Goal: Contribute content: Add original content to the website for others to see

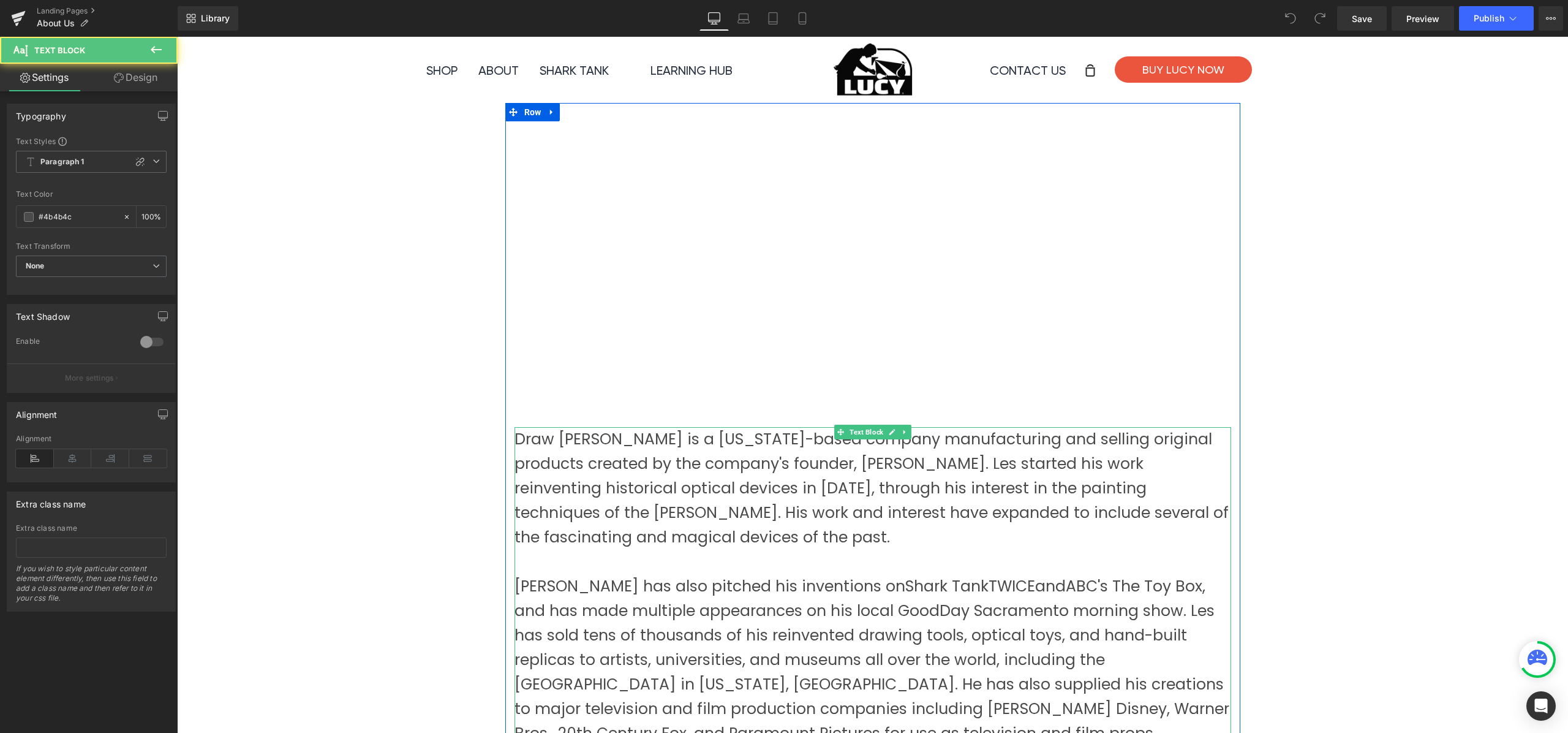
click at [700, 501] on p "Draw [PERSON_NAME] is a [US_STATE]-based company manufacturing and selling orig…" at bounding box center [873, 488] width 717 height 123
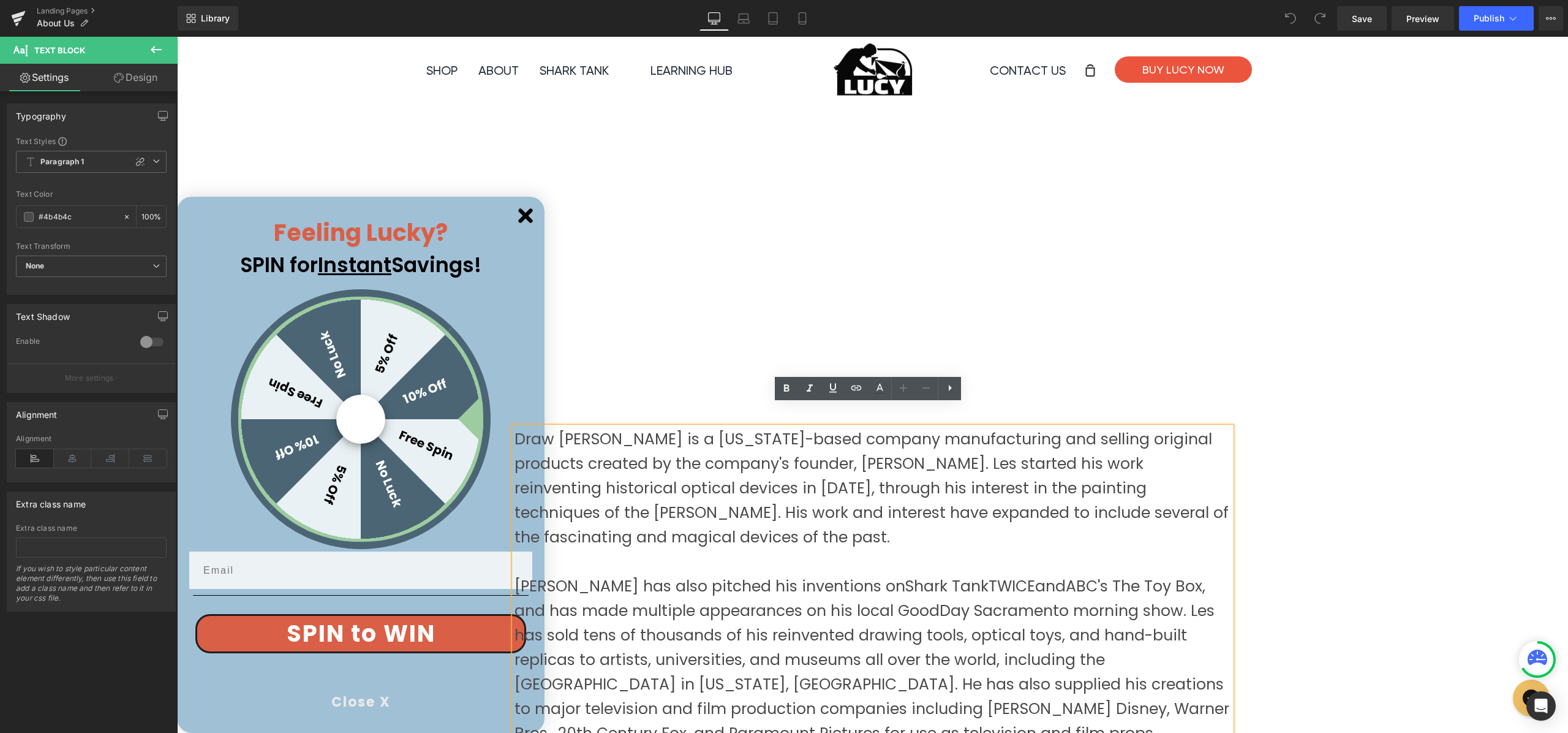
click at [521, 216] on div "Youtube Draw [PERSON_NAME] is a [US_STATE]-based company manufacturing and sell…" at bounding box center [873, 434] width 735 height 625
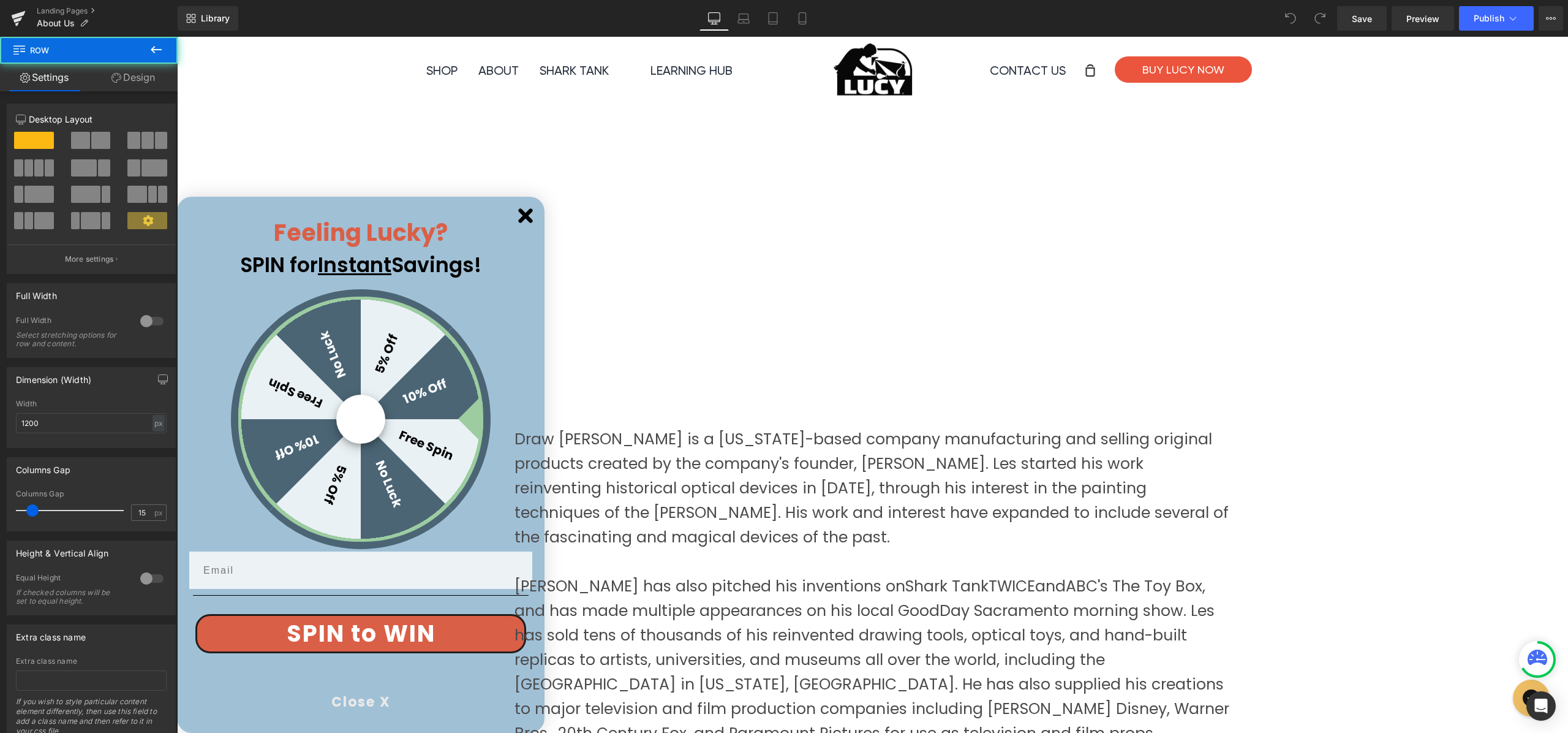
click at [525, 216] on div "Youtube Draw [PERSON_NAME] is a [US_STATE]-based company manufacturing and sell…" at bounding box center [873, 434] width 735 height 625
click at [526, 218] on div "Youtube Draw [PERSON_NAME] is a [US_STATE]-based company manufacturing and sell…" at bounding box center [873, 434] width 735 height 625
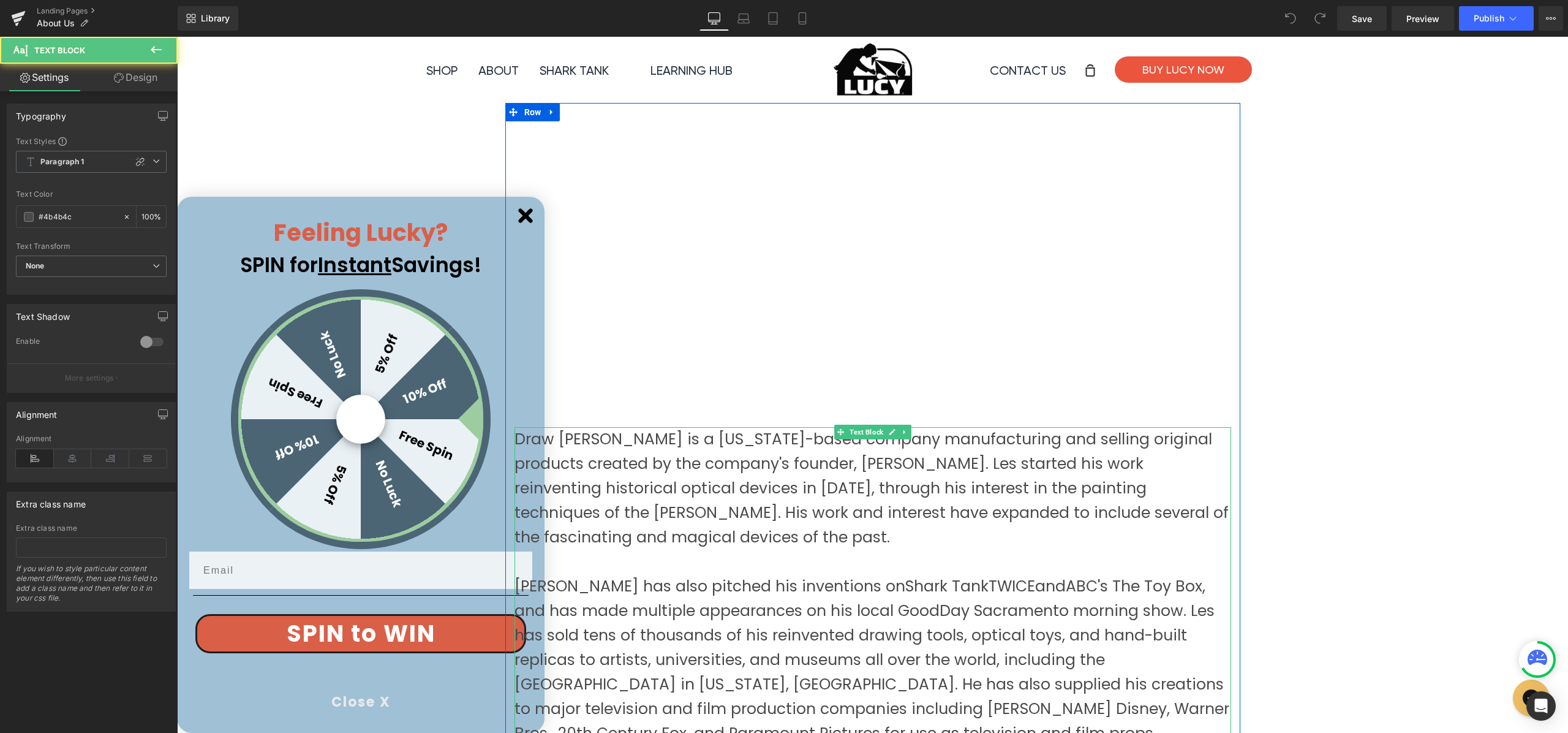
click at [665, 459] on p "Draw [PERSON_NAME] is a [US_STATE]-based company manufacturing and selling orig…" at bounding box center [873, 488] width 717 height 123
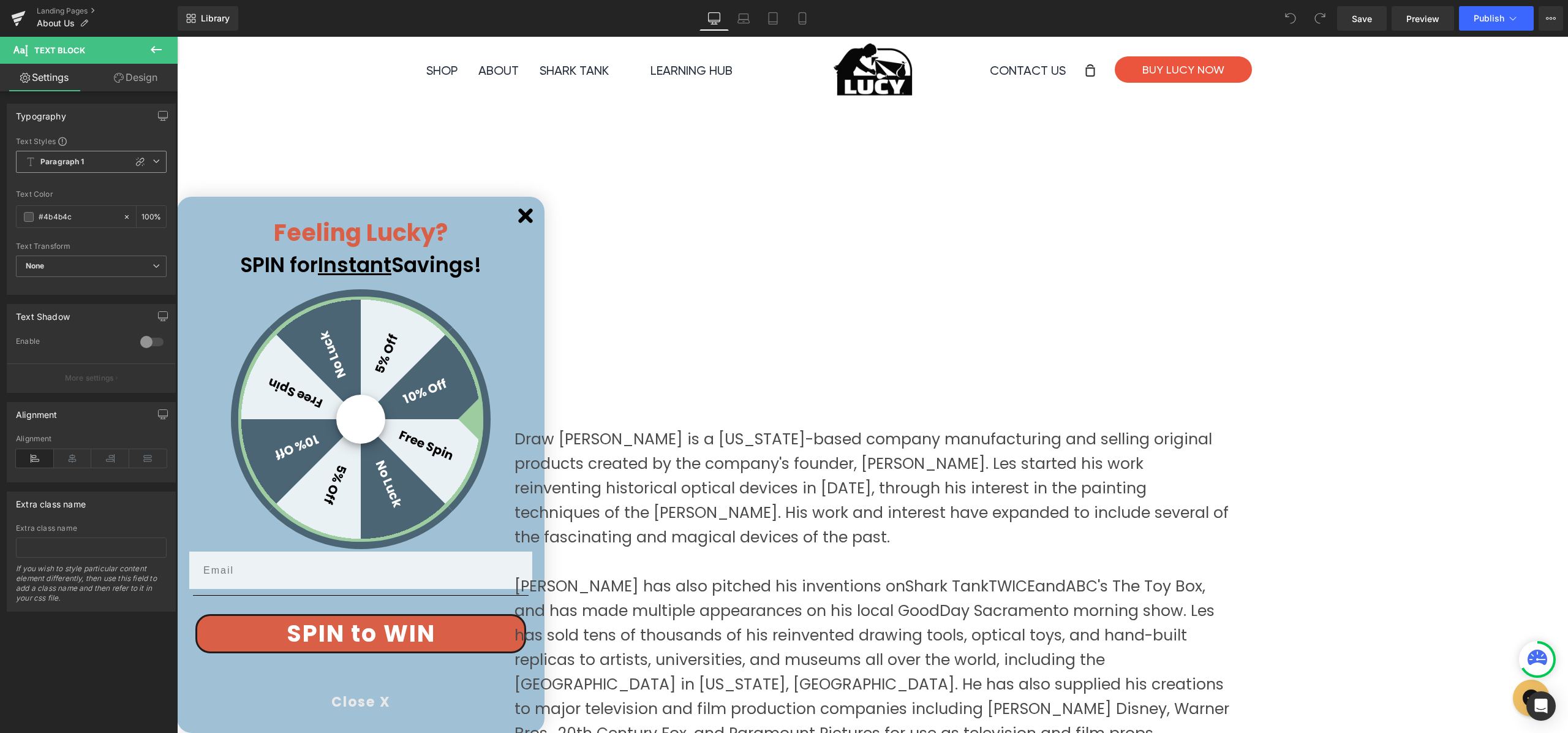
click at [152, 162] on icon at bounding box center [156, 161] width 8 height 8
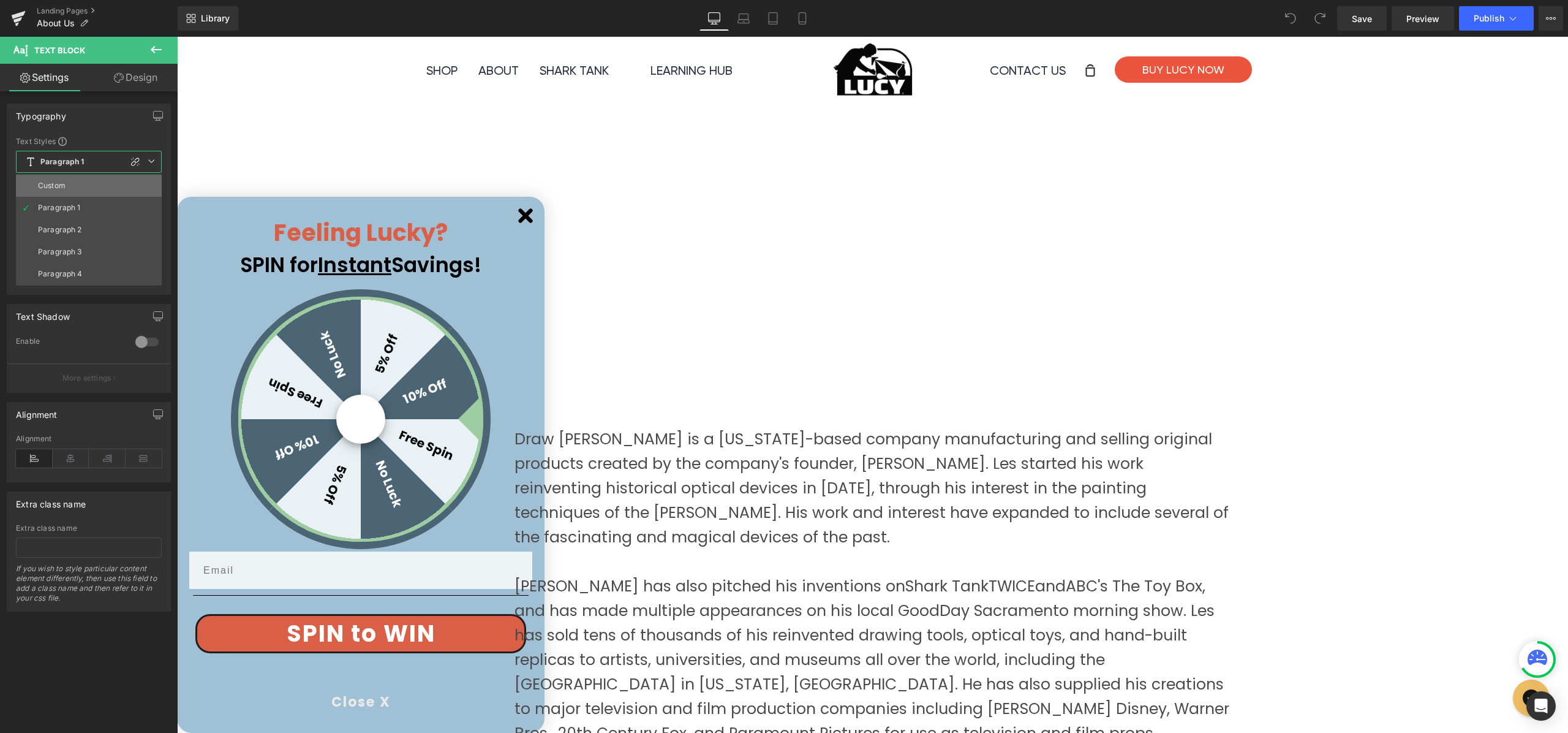
click at [125, 181] on li "Custom" at bounding box center [89, 185] width 146 height 22
type input "1.5"
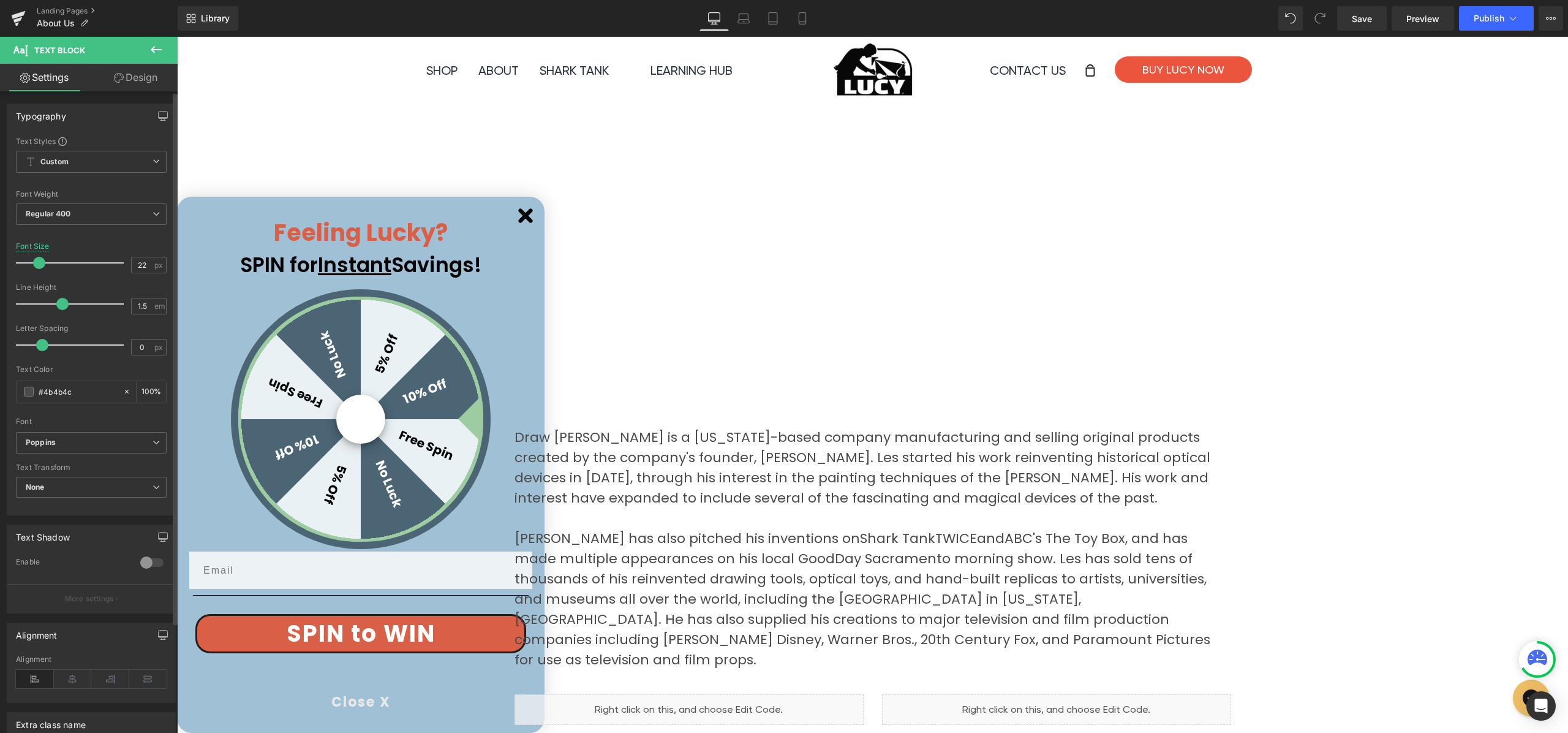
type input "21"
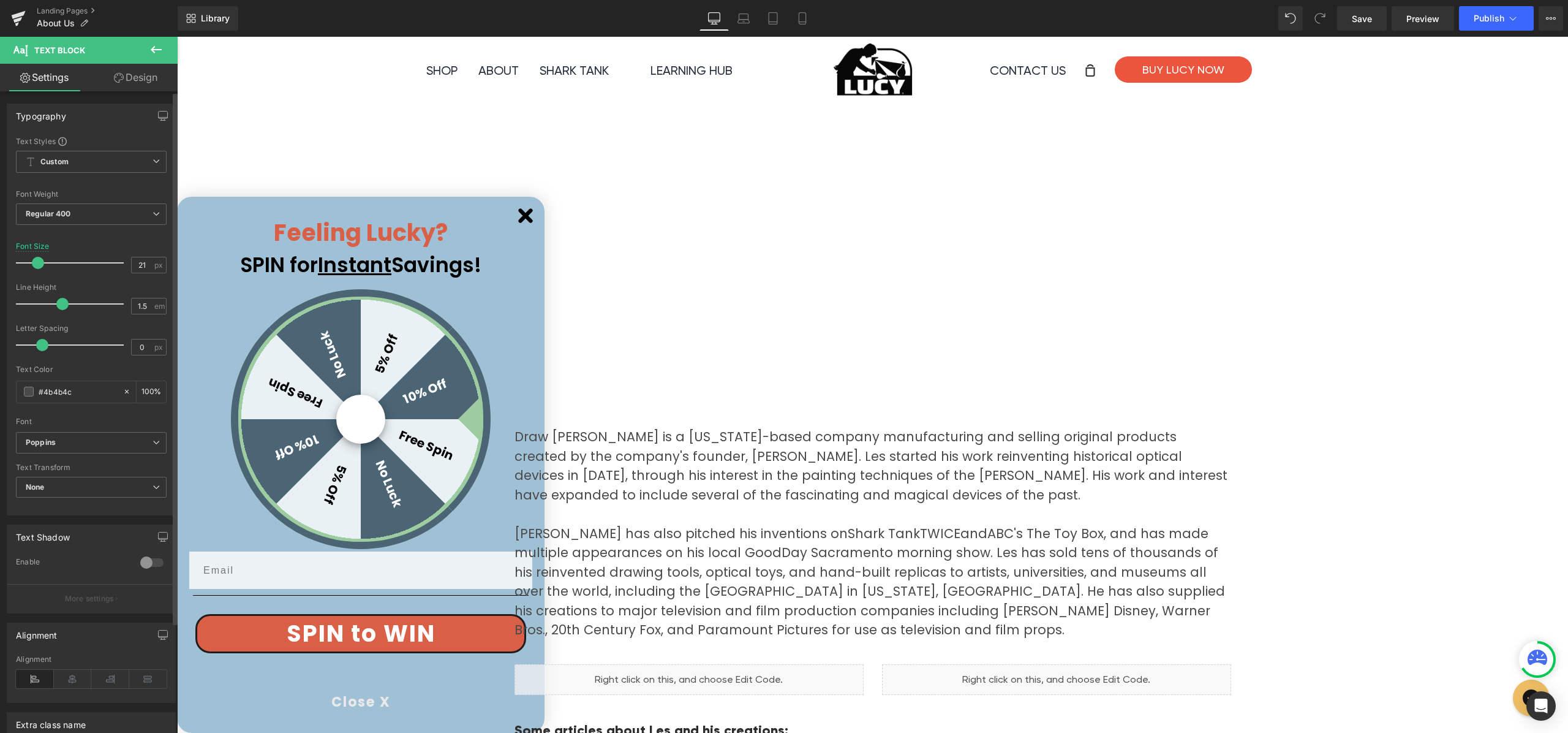
click at [36, 263] on span at bounding box center [37, 262] width 12 height 12
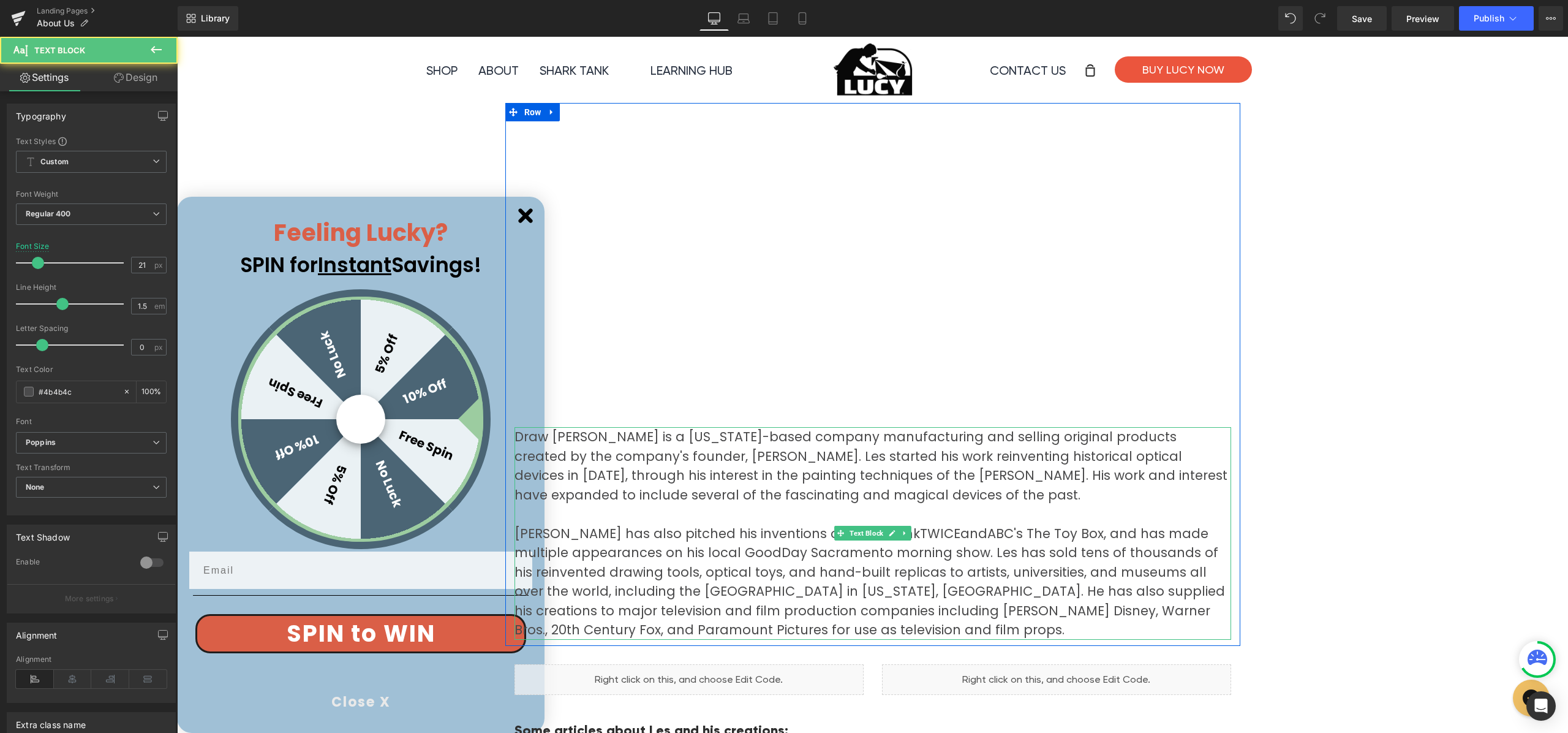
click at [617, 476] on p "Draw [PERSON_NAME] is a [US_STATE]-based company manufacturing and selling orig…" at bounding box center [873, 466] width 717 height 77
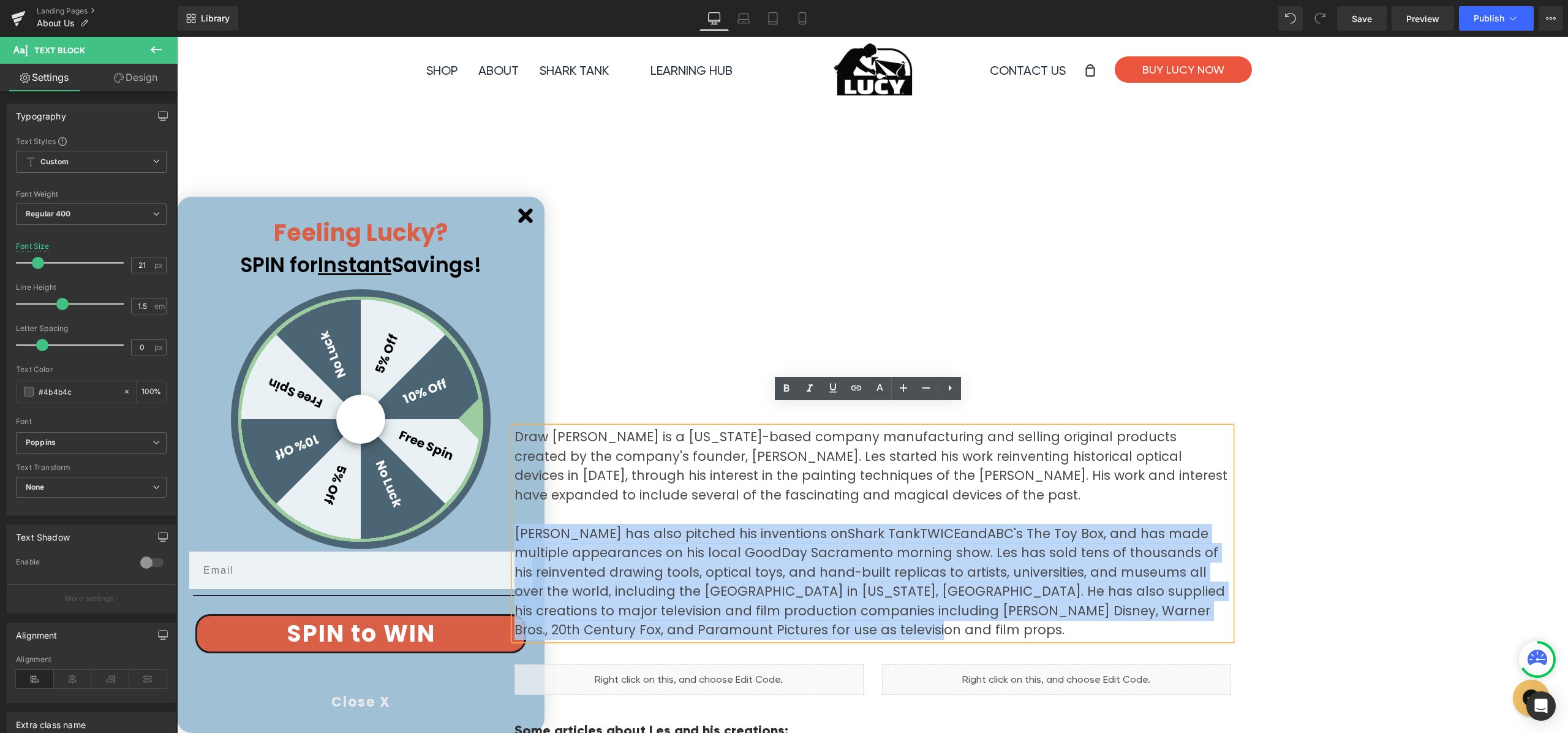
drag, startPoint x: 800, startPoint y: 609, endPoint x: 503, endPoint y: 512, distance: 312.4
click at [506, 512] on div "Youtube Draw [PERSON_NAME] is a [US_STATE]-based company manufacturing and sell…" at bounding box center [873, 380] width 735 height 518
click at [718, 559] on p "[PERSON_NAME] has also pitched his inventions on Shark Tank TWICE and ABC's The…" at bounding box center [873, 582] width 717 height 116
drag, startPoint x: 763, startPoint y: 593, endPoint x: 511, endPoint y: 515, distance: 263.8
click at [514, 524] on p "[PERSON_NAME] has also pitched his inventions on Shark Tank TWICE and ABC's The…" at bounding box center [873, 582] width 717 height 116
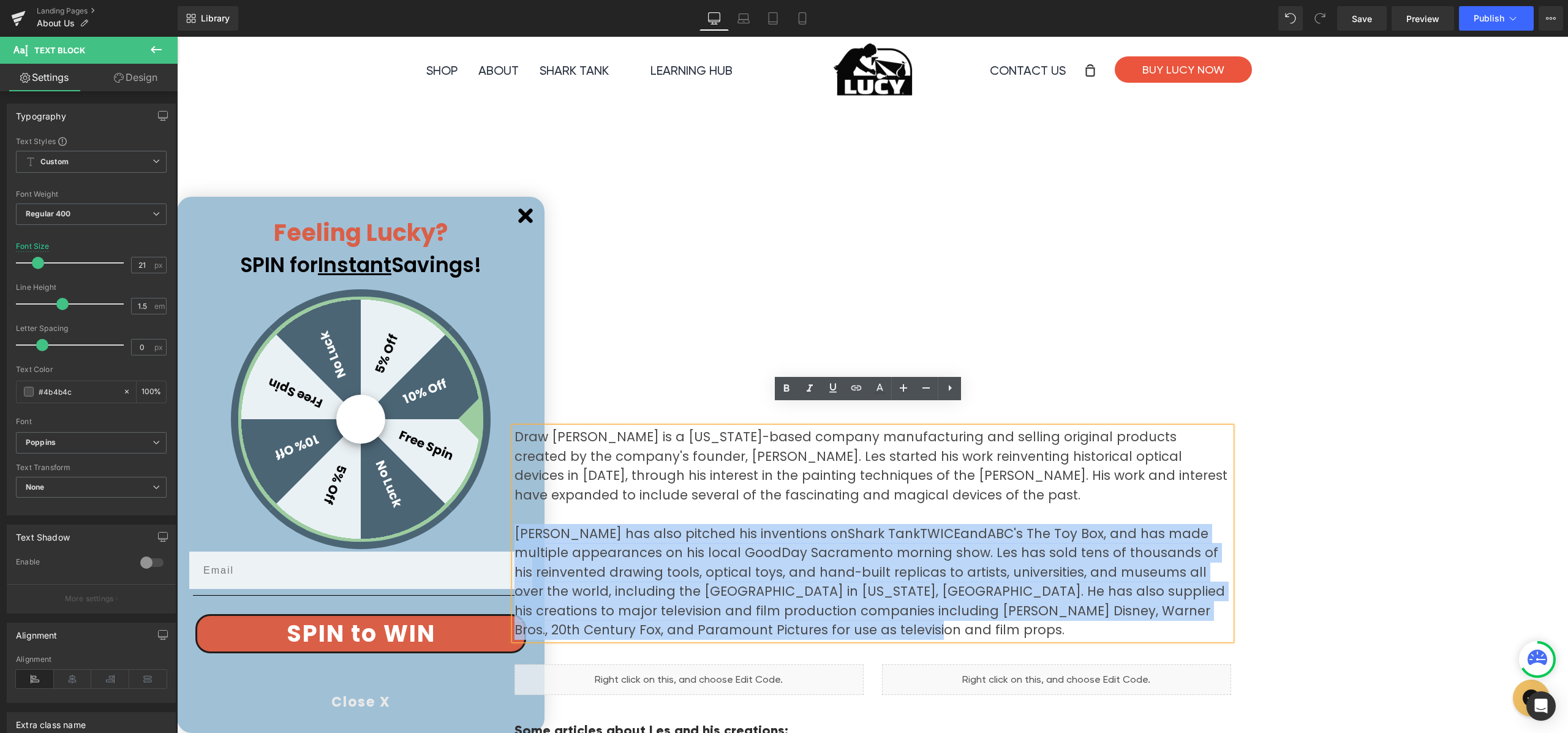
copy p "[PERSON_NAME] has also pitched his inventions on Shark Tank TWICE and ABC's The…"
click at [810, 540] on p "[PERSON_NAME] has also pitched his inventions on Shark Tank TWICE and ABC's The…" at bounding box center [873, 582] width 717 height 116
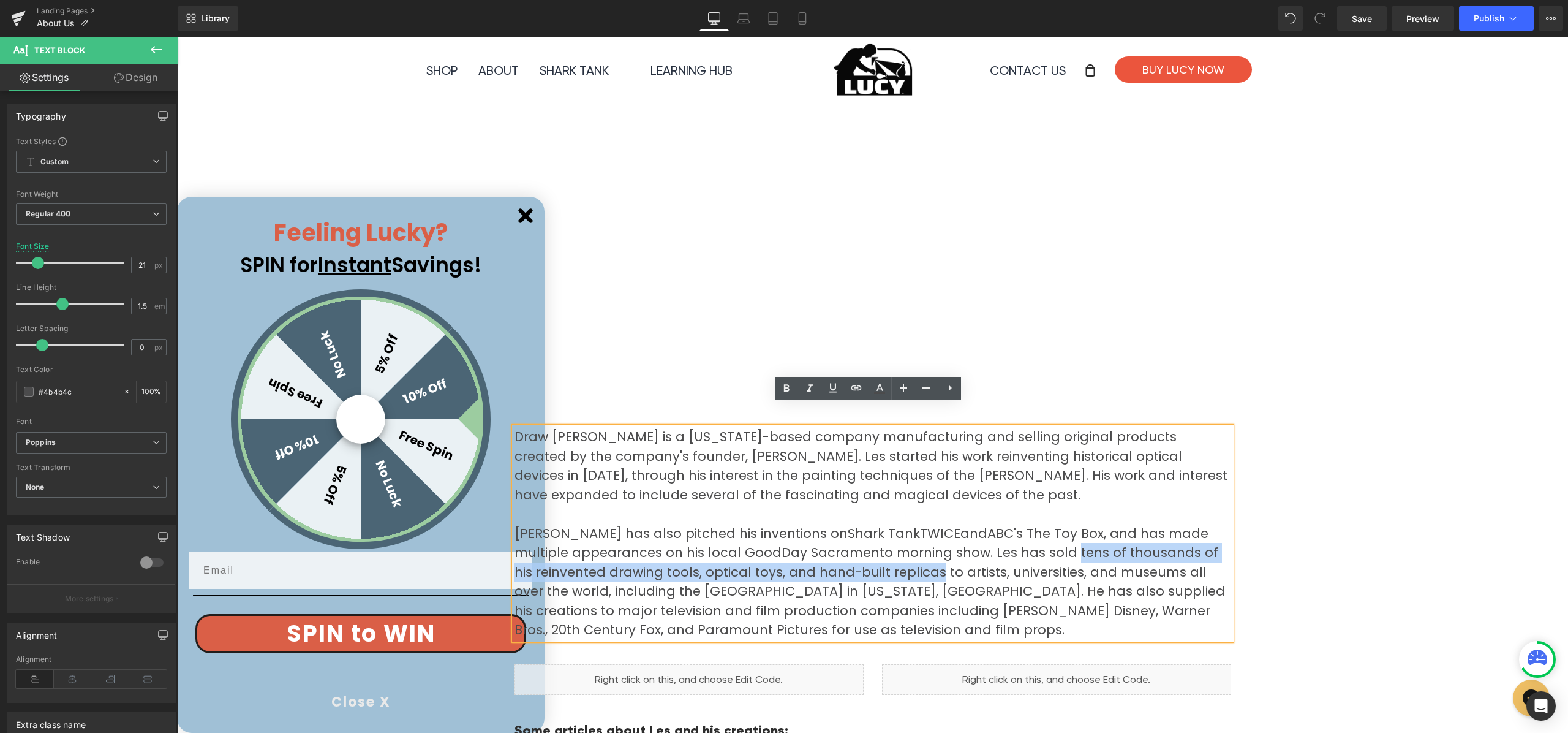
drag, startPoint x: 1003, startPoint y: 527, endPoint x: 908, endPoint y: 556, distance: 99.3
click at [908, 556] on p "[PERSON_NAME] has also pitched his inventions on Shark Tank TWICE and ABC's The…" at bounding box center [873, 582] width 717 height 116
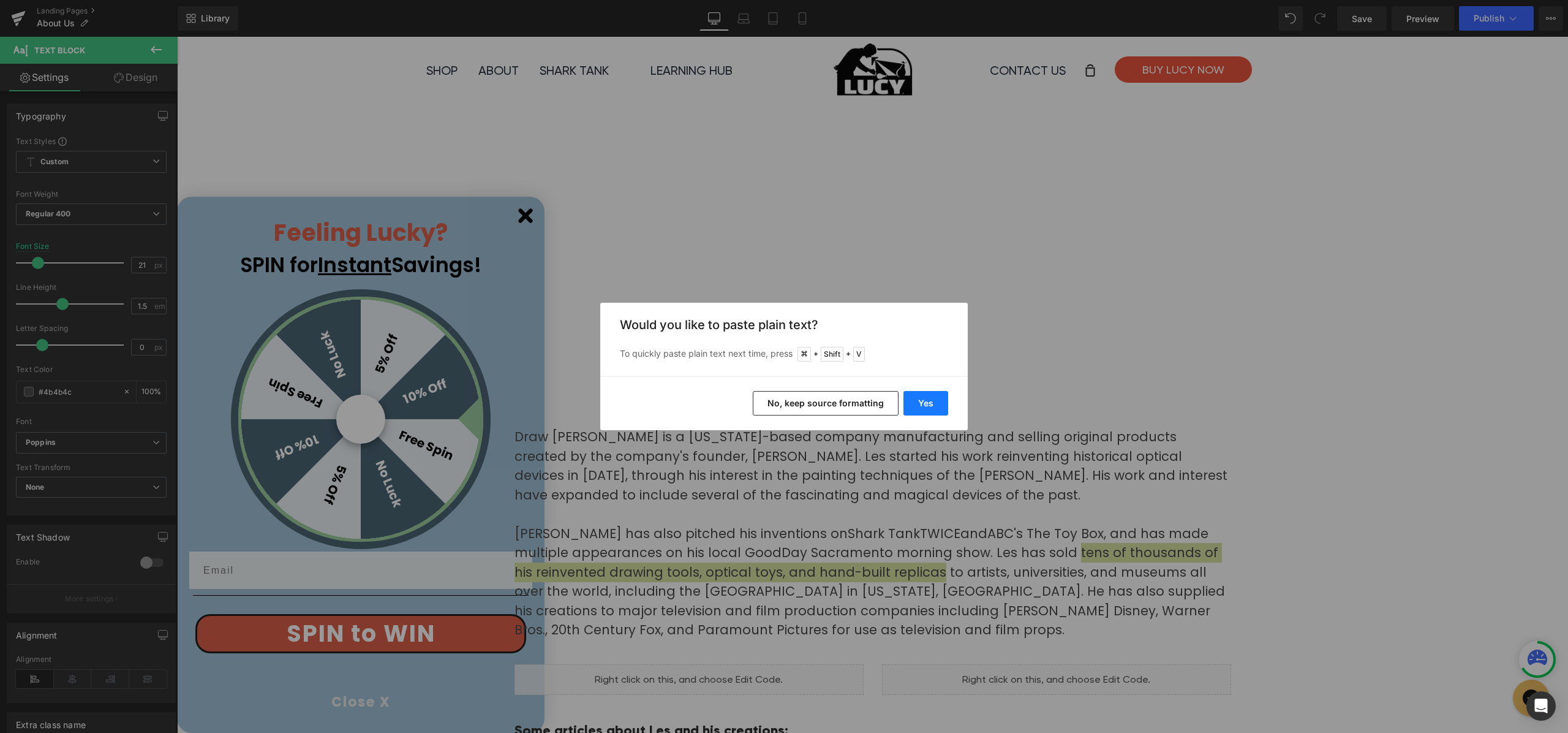
click at [927, 405] on button "Yes" at bounding box center [926, 403] width 44 height 25
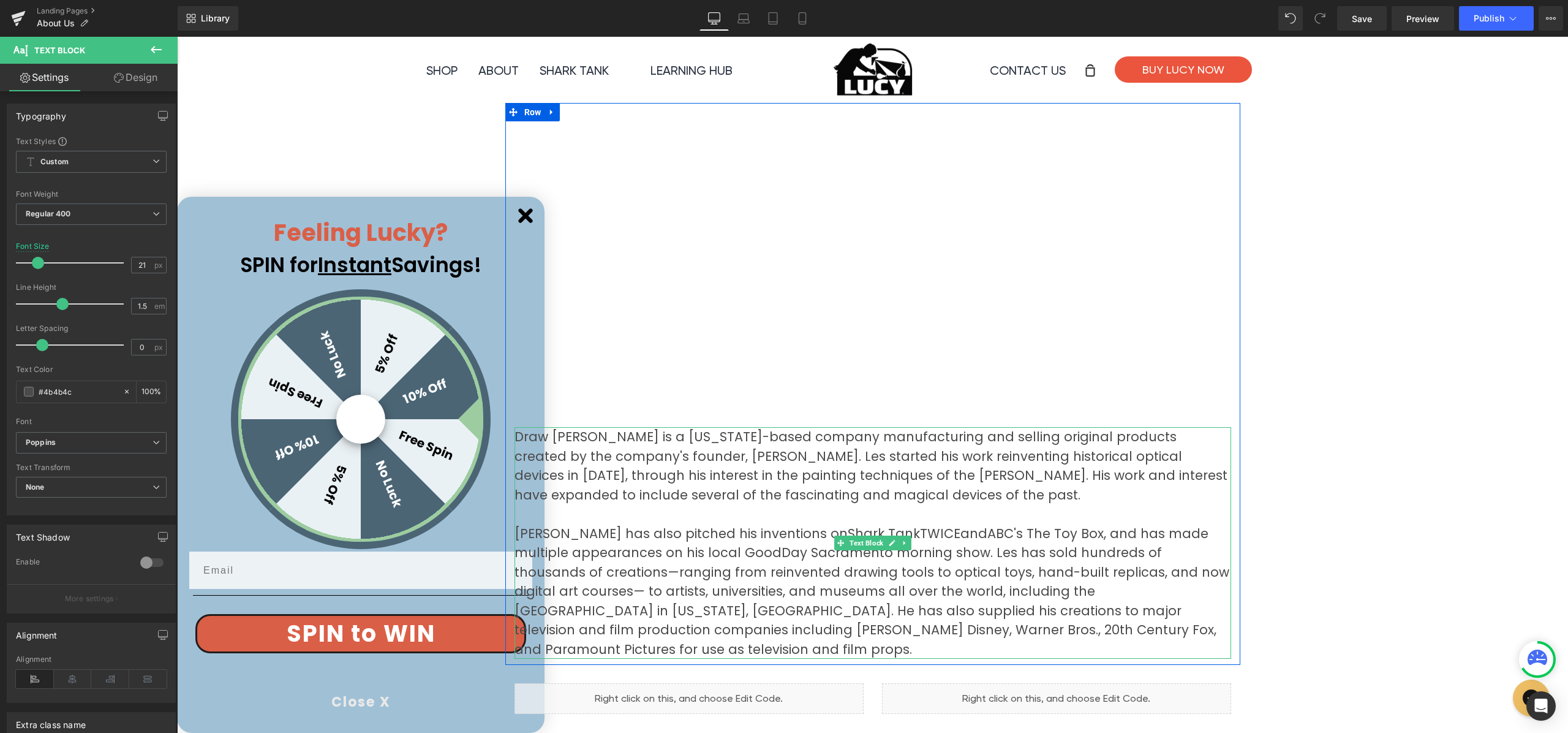
click at [953, 552] on p "[PERSON_NAME] has also pitched his inventions on Shark Tank TWICE and ABC's The…" at bounding box center [873, 591] width 717 height 135
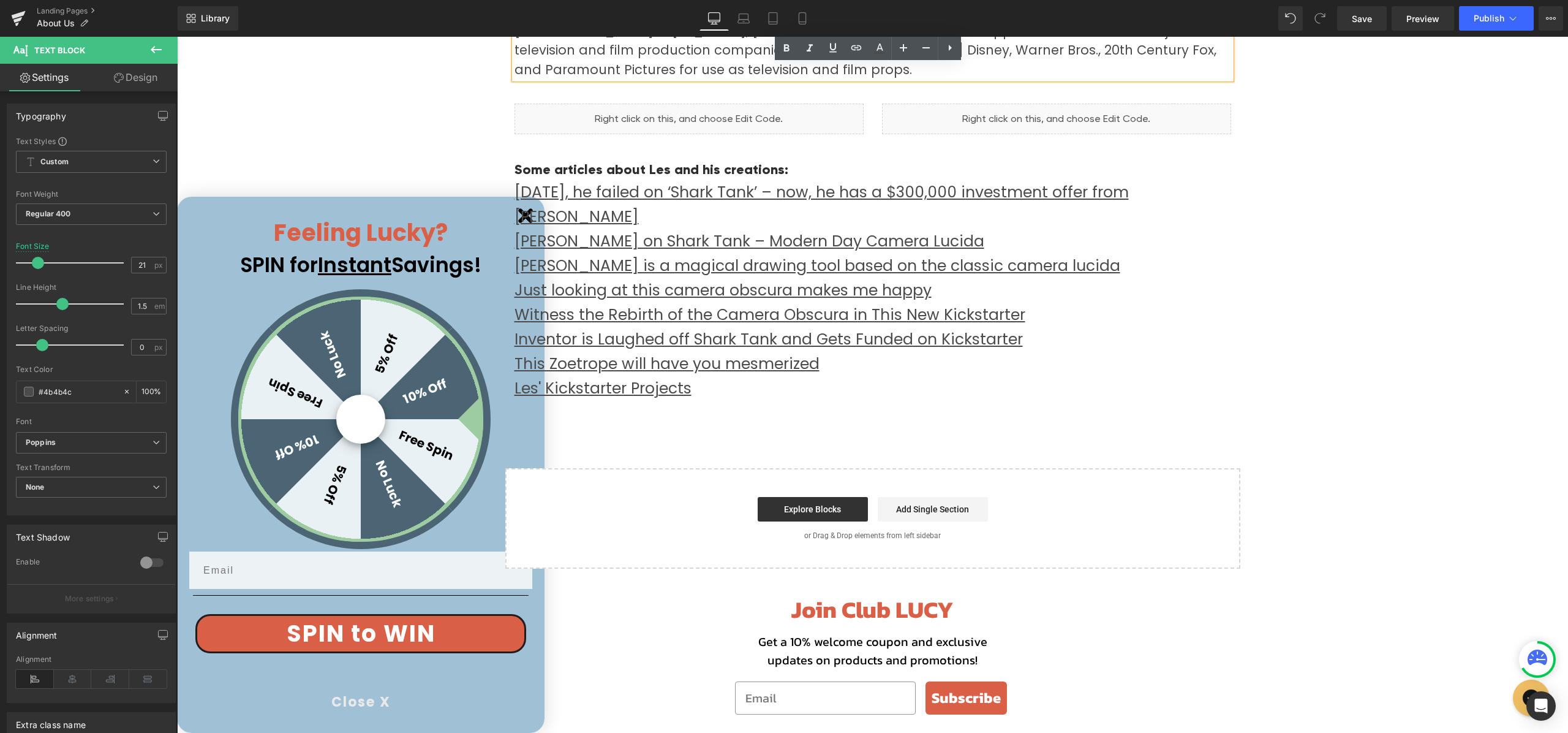
scroll to position [556, 0]
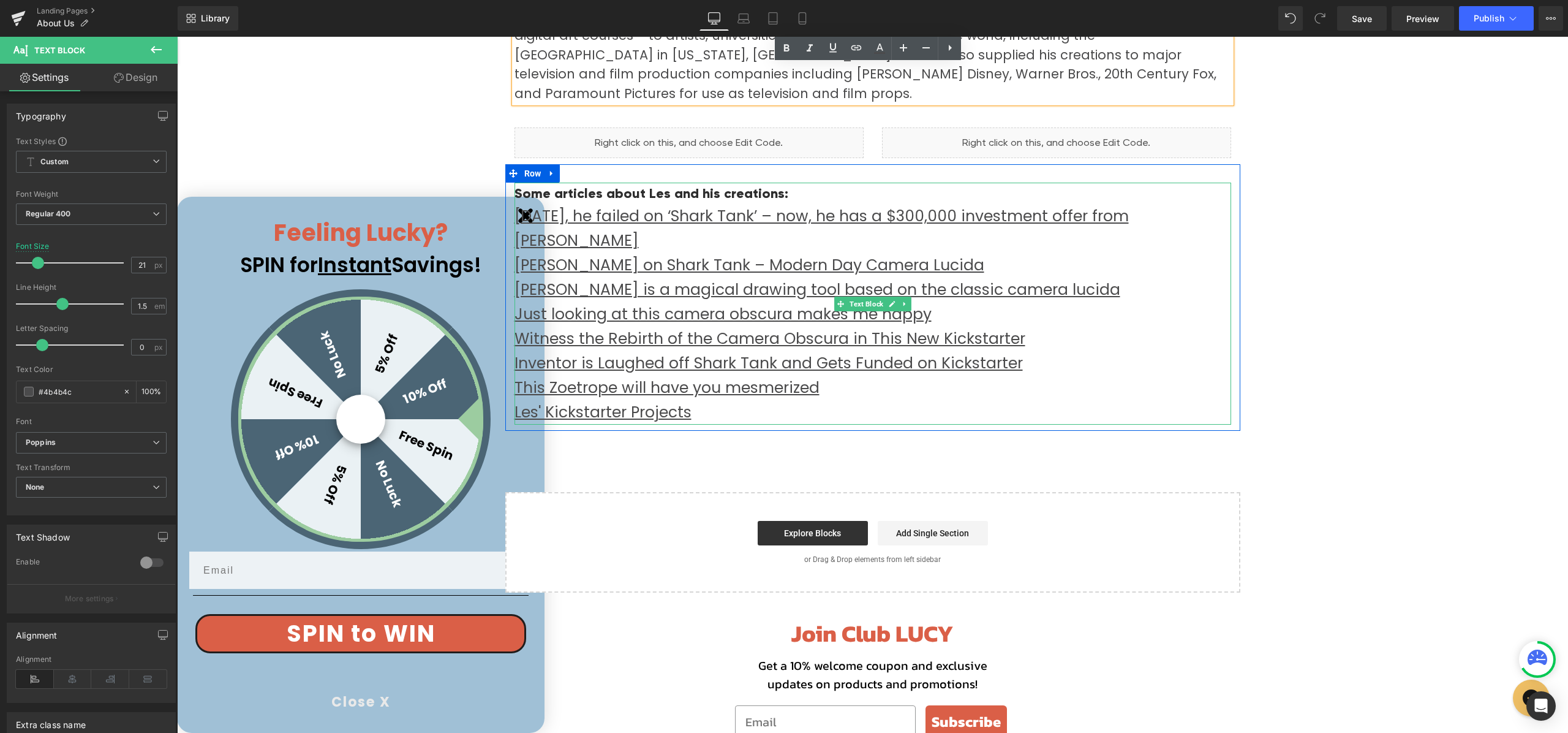
click at [713, 219] on p "[DATE], he failed on ‘Shark Tank’ – now, he has a $300,000 investment offer fro…" at bounding box center [873, 314] width 717 height 220
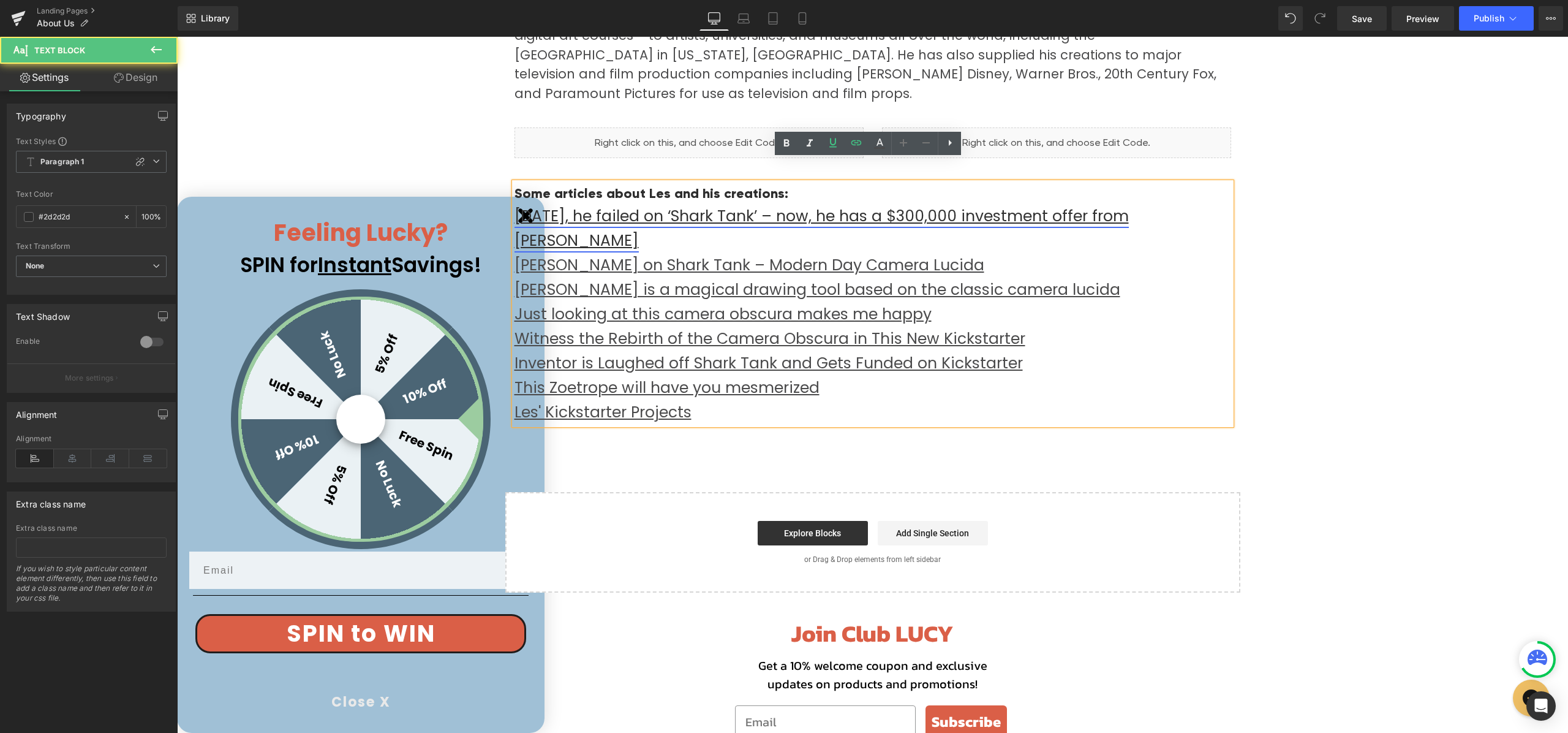
click at [631, 205] on link "[DATE], he failed on ‘Shark Tank’ – now, he has a $300,000 investment offer fro…" at bounding box center [821, 228] width 614 height 46
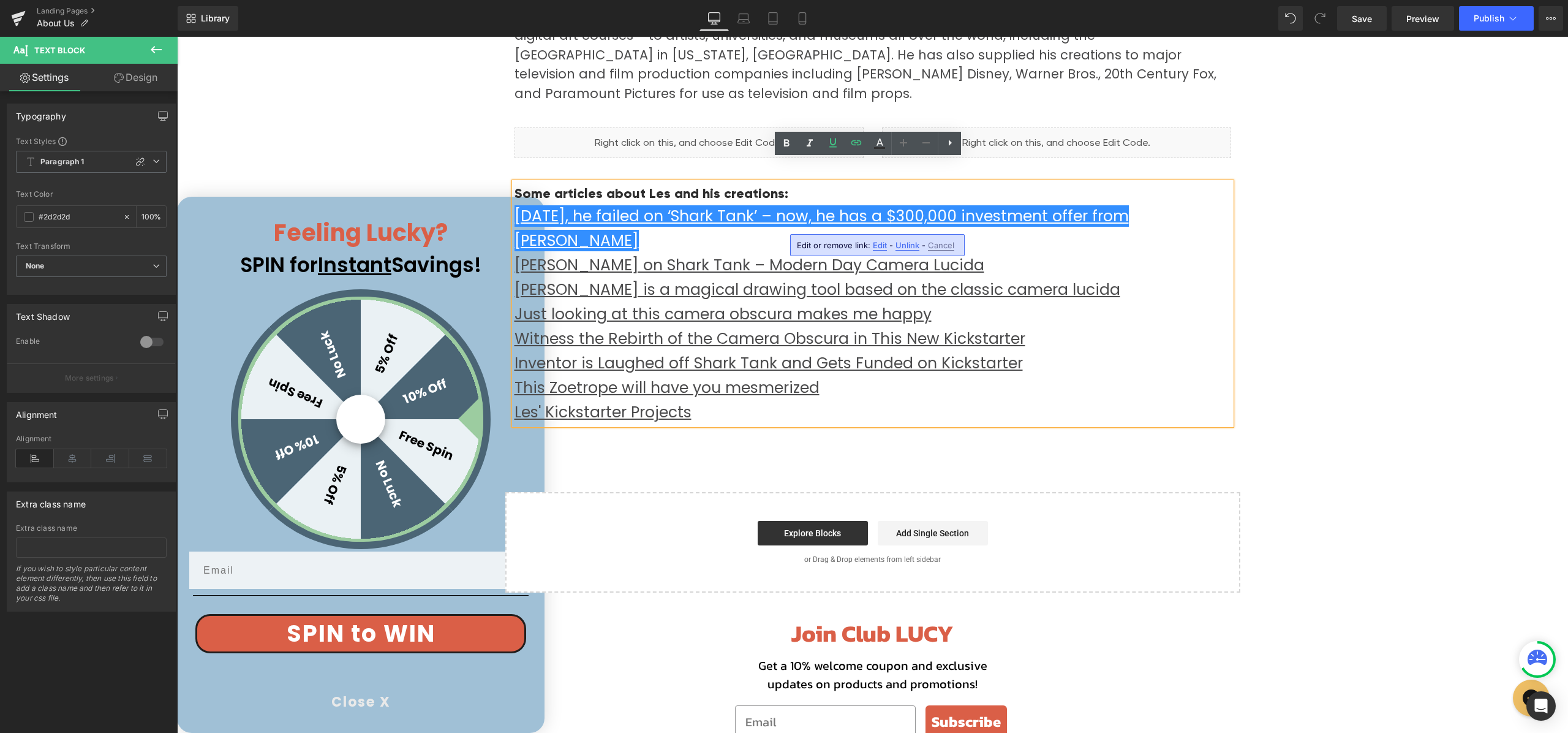
click at [879, 246] on span "Edit" at bounding box center [880, 245] width 14 height 10
click at [861, 220] on p "[DATE], he failed on ‘Shark Tank’ – now, he has a $300,000 investment offer fro…" at bounding box center [873, 314] width 717 height 220
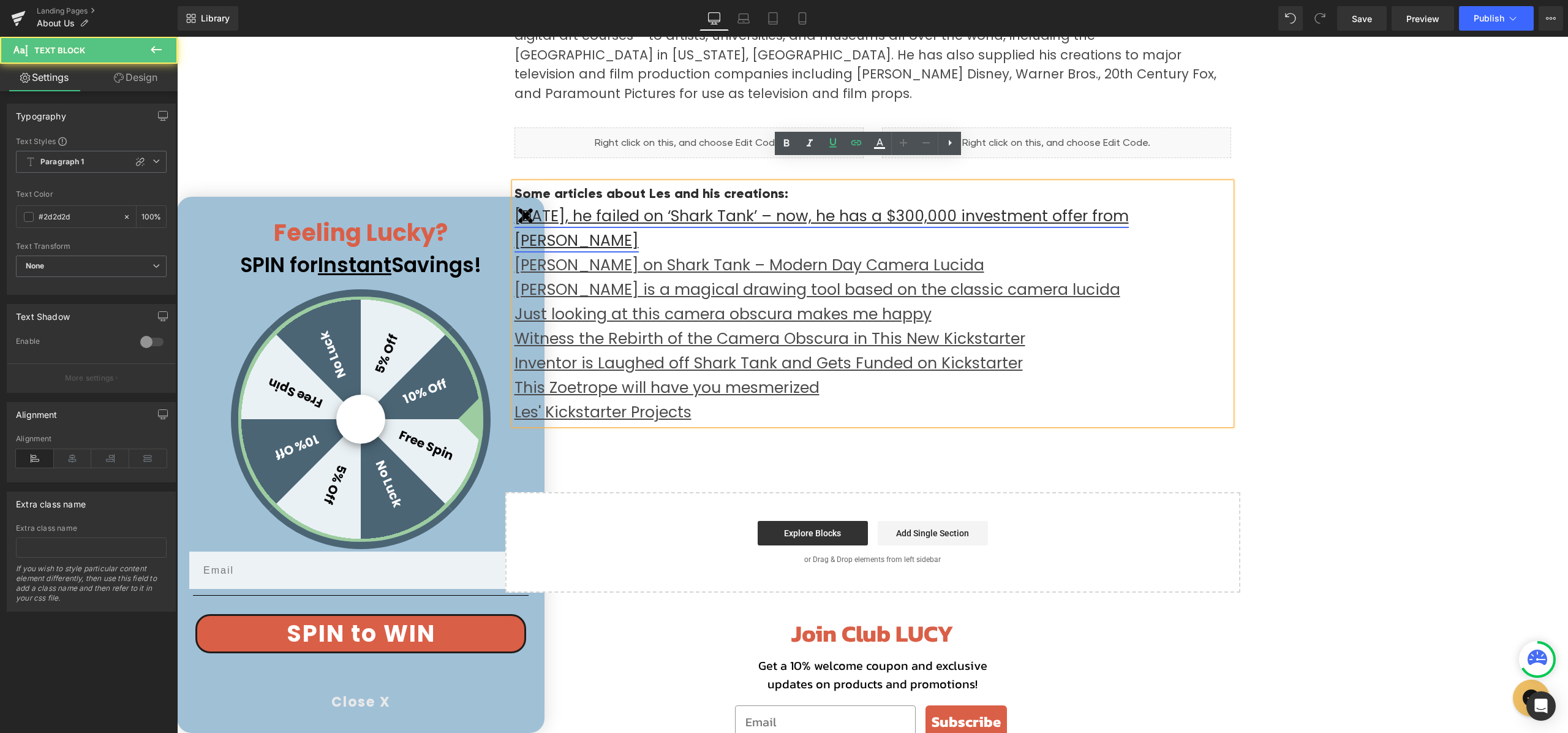
drag, startPoint x: 628, startPoint y: 217, endPoint x: 510, endPoint y: 198, distance: 119.5
click at [514, 204] on p "[DATE], he failed on ‘Shark Tank’ – now, he has a $300,000 investment offer fro…" at bounding box center [873, 314] width 717 height 220
click at [650, 221] on p "[DATE], he failed on ‘Shark Tank’ – now, he has a $300,000 investment offer fro…" at bounding box center [873, 314] width 717 height 220
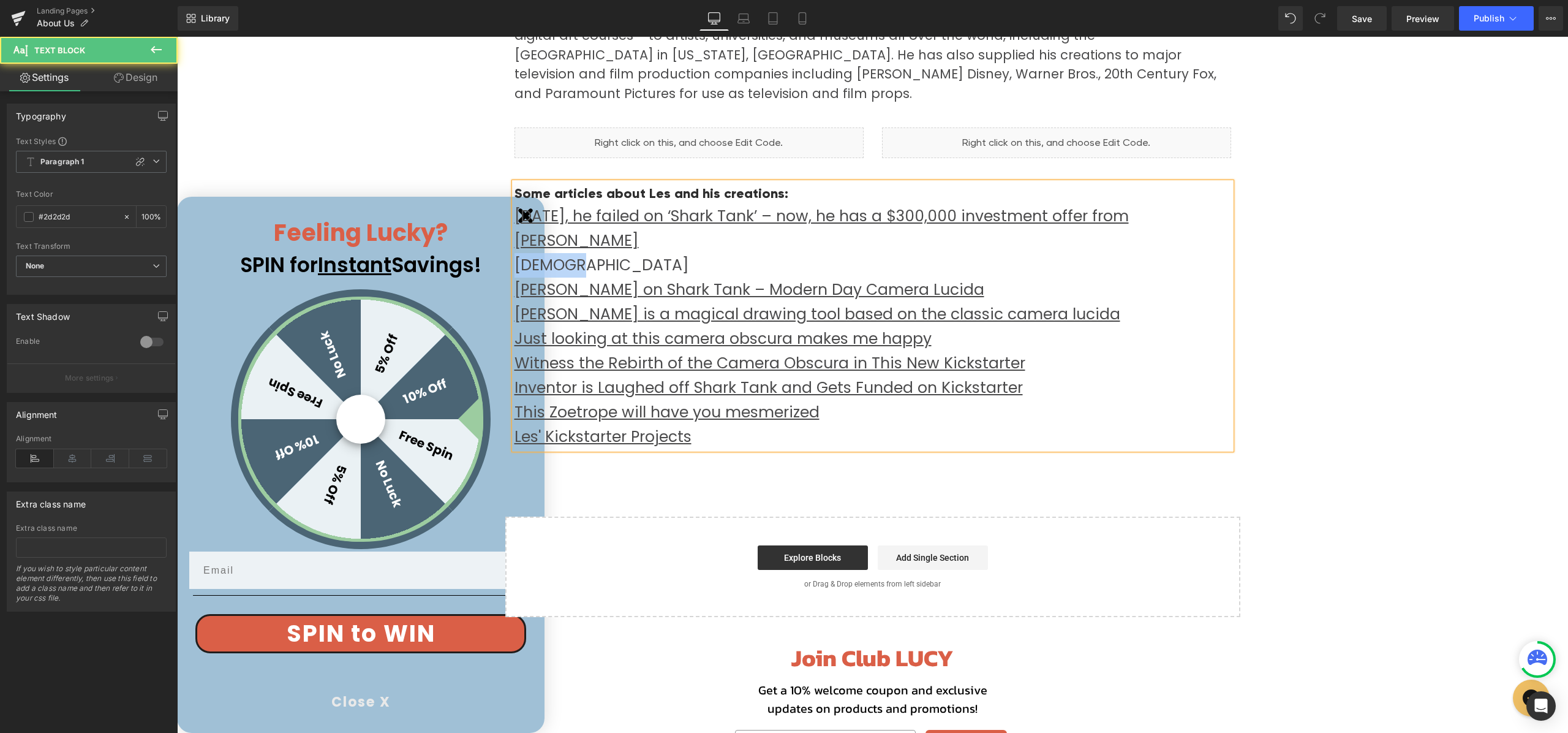
drag, startPoint x: 561, startPoint y: 243, endPoint x: 510, endPoint y: 241, distance: 51.0
click at [514, 253] on p "GIZMODO [PERSON_NAME] on Shark Tank – Modern Day Camera [PERSON_NAME] is a magi…" at bounding box center [873, 351] width 717 height 196
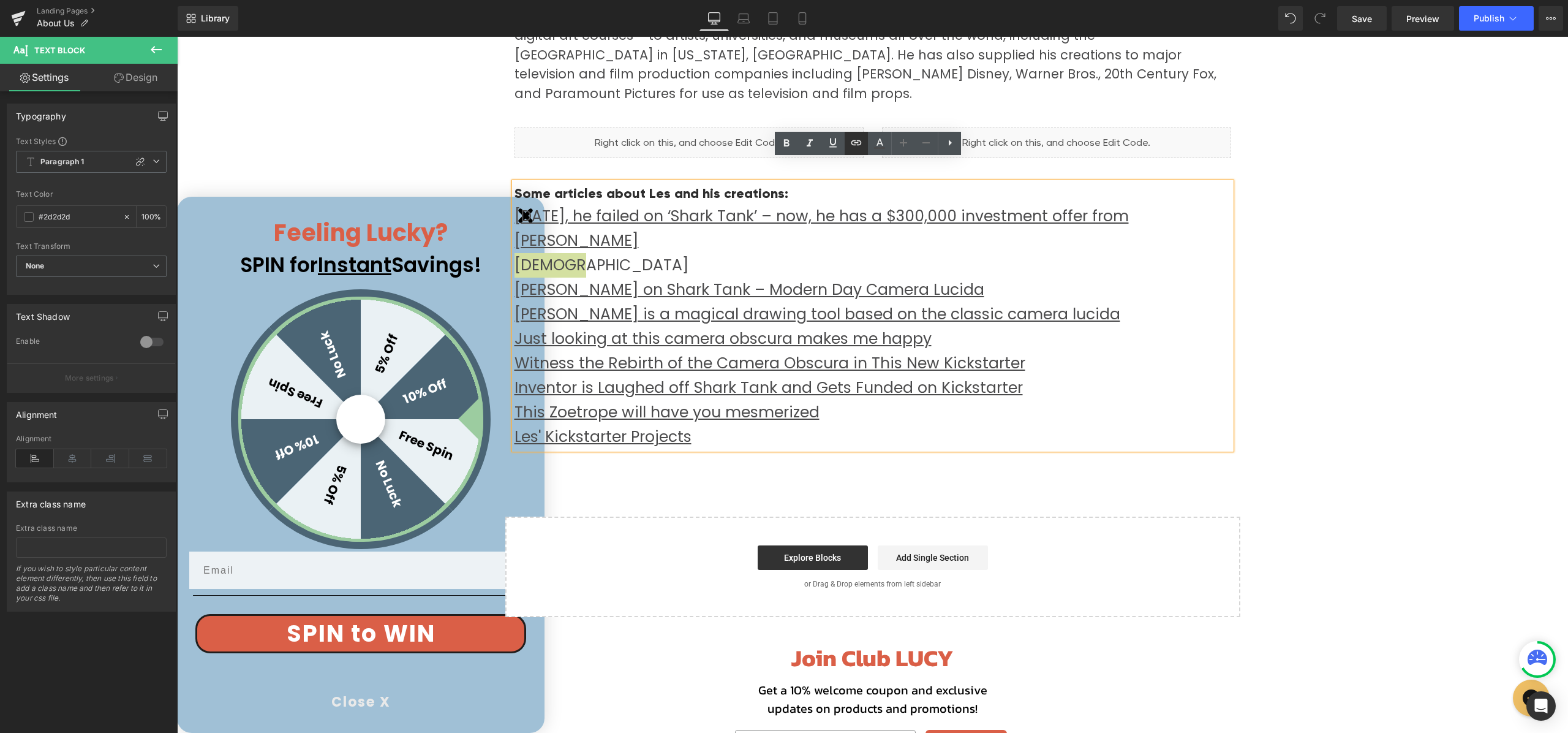
click at [859, 146] on icon at bounding box center [856, 142] width 15 height 15
click at [652, 274] on input "text" at bounding box center [599, 274] width 189 height 30
paste input "[URL][DOMAIN_NAME]"
type input "[URL][DOMAIN_NAME]"
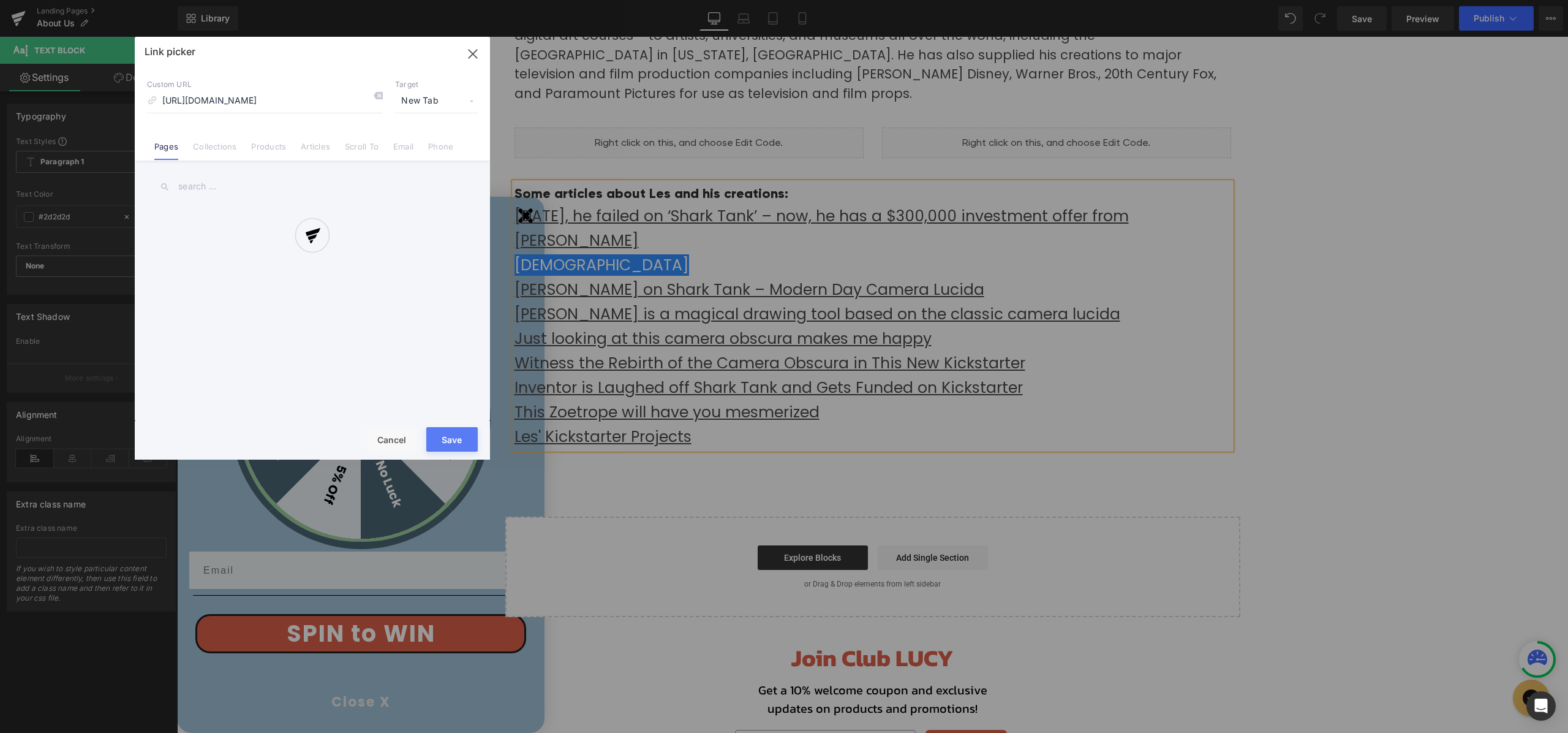
click at [740, 0] on div "Text Color Highlight Color #333333 Edit or remove link: Edit - Unlink - Cancel …" at bounding box center [784, 0] width 1568 height 0
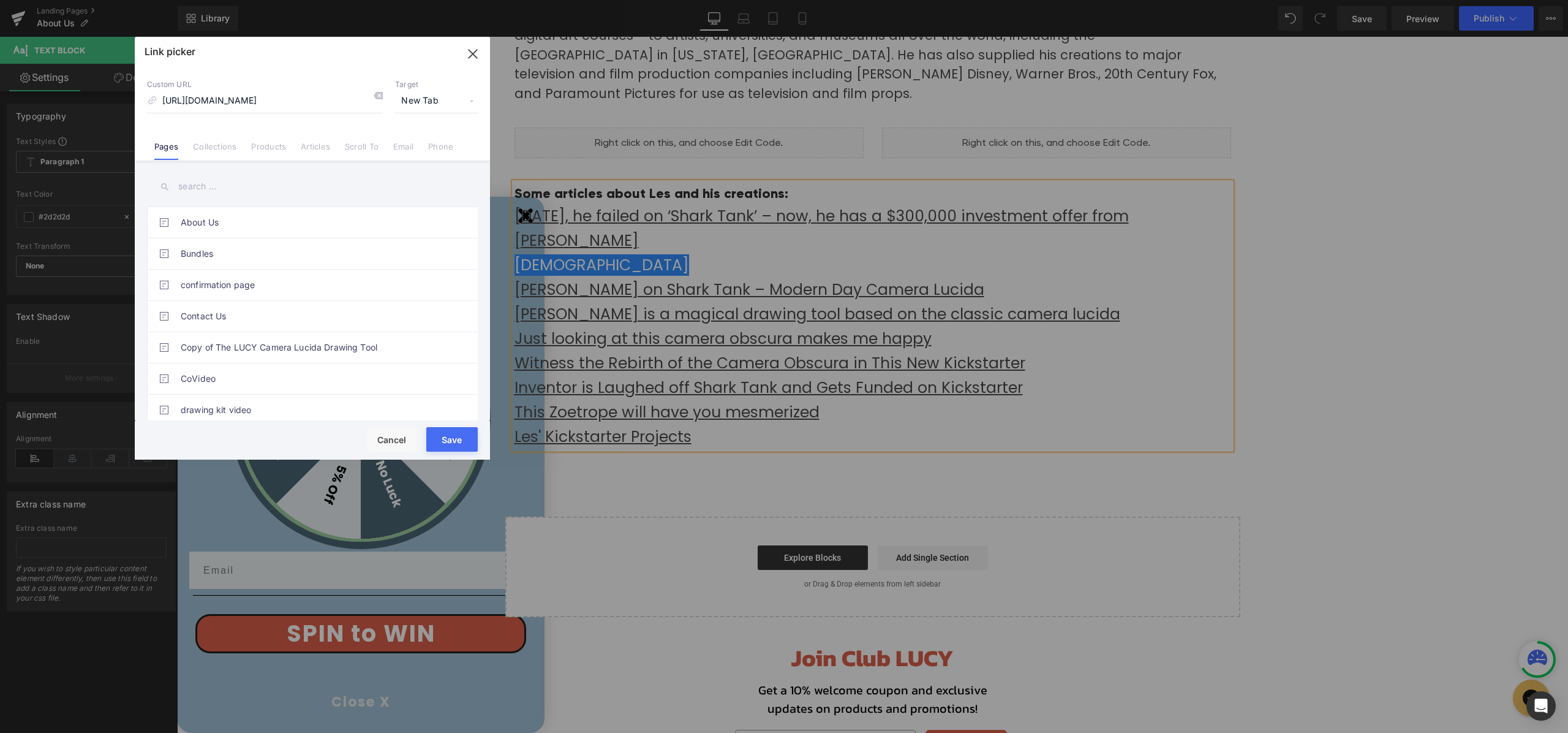
scroll to position [0, 0]
click at [460, 442] on button "Save" at bounding box center [452, 439] width 51 height 25
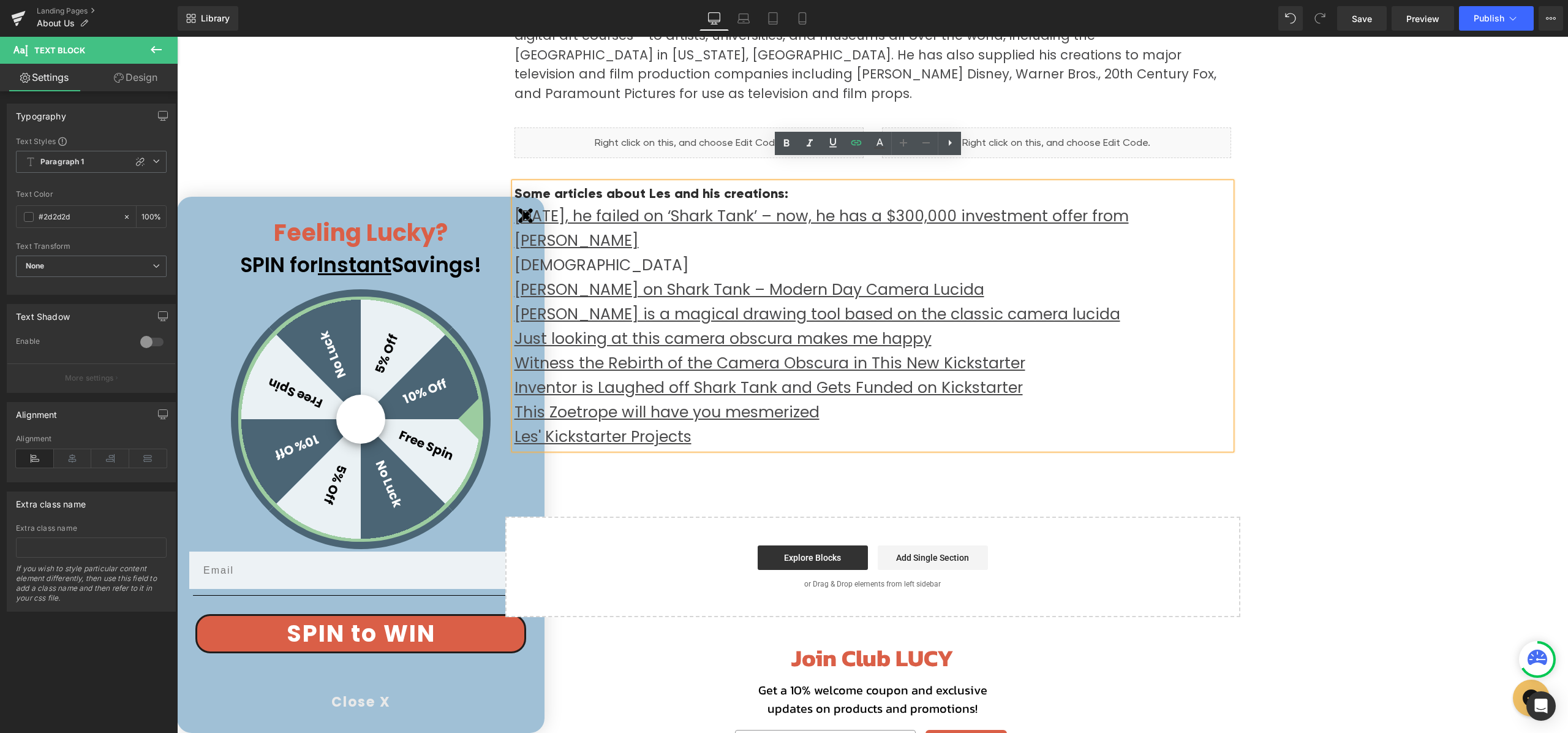
click at [980, 253] on p "GIZMODO [PERSON_NAME] on Shark Tank – Modern Day Camera [PERSON_NAME] is a magi…" at bounding box center [873, 351] width 717 height 196
click at [559, 254] on link "[DEMOGRAPHIC_DATA]" at bounding box center [601, 265] width 175 height 22
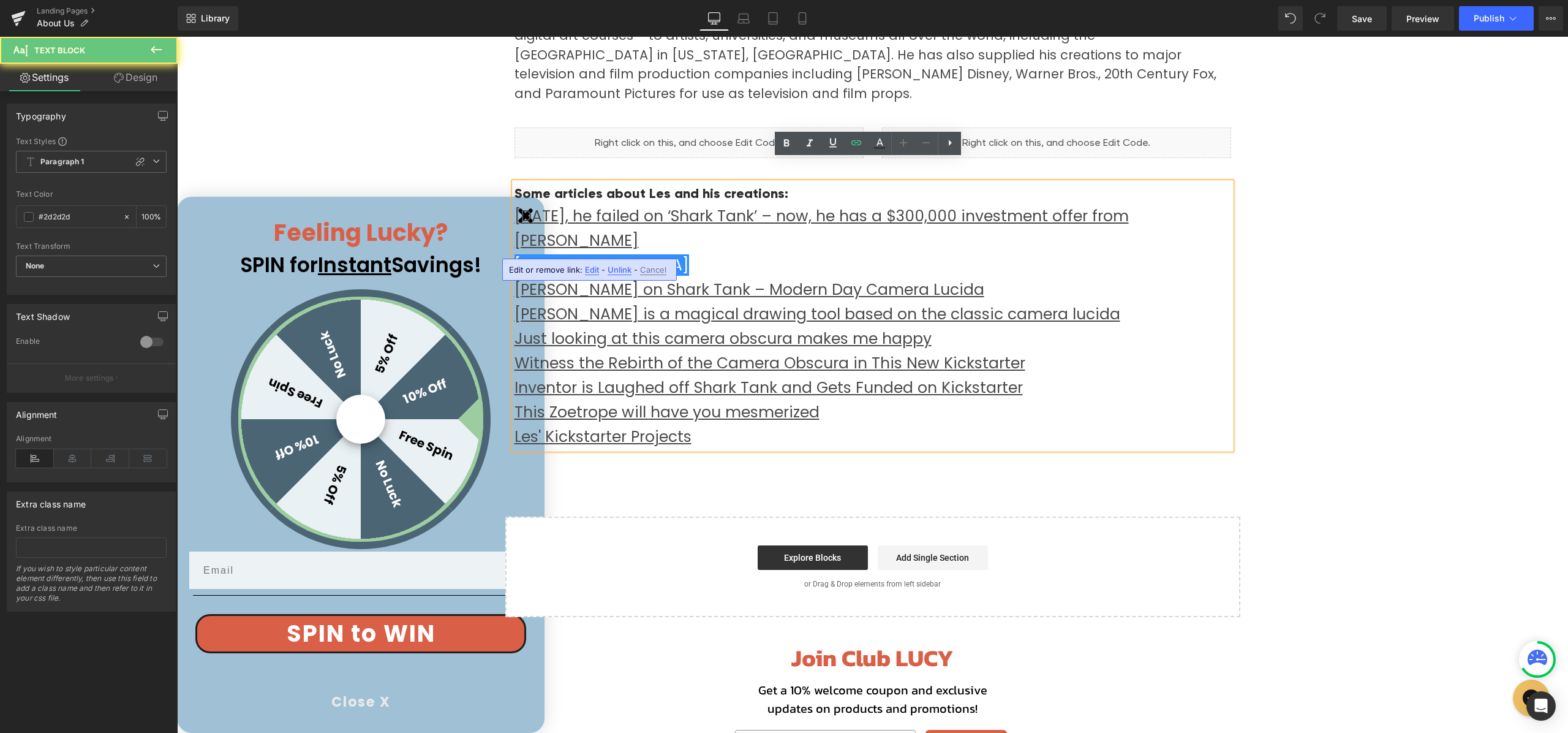
click at [736, 253] on p "GIZMODO [PERSON_NAME] on Shark Tank – Modern Day Camera [PERSON_NAME] is a magi…" at bounding box center [873, 351] width 717 height 196
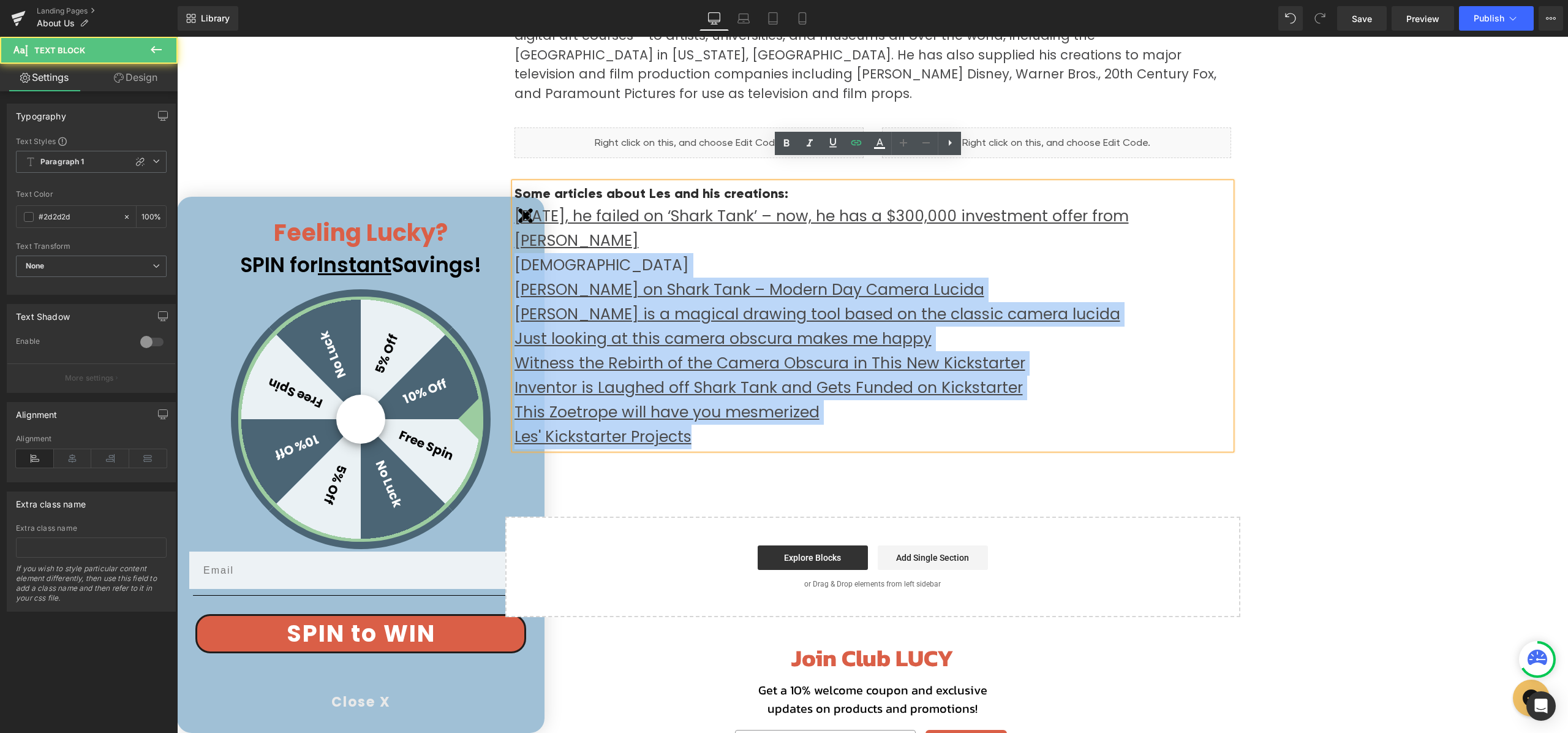
drag, startPoint x: 558, startPoint y: 243, endPoint x: 507, endPoint y: 243, distance: 51.0
click at [514, 243] on div "Some articles about Les and his creations: [DATE], he failed on ‘Shark Tank’ – …" at bounding box center [873, 316] width 717 height 267
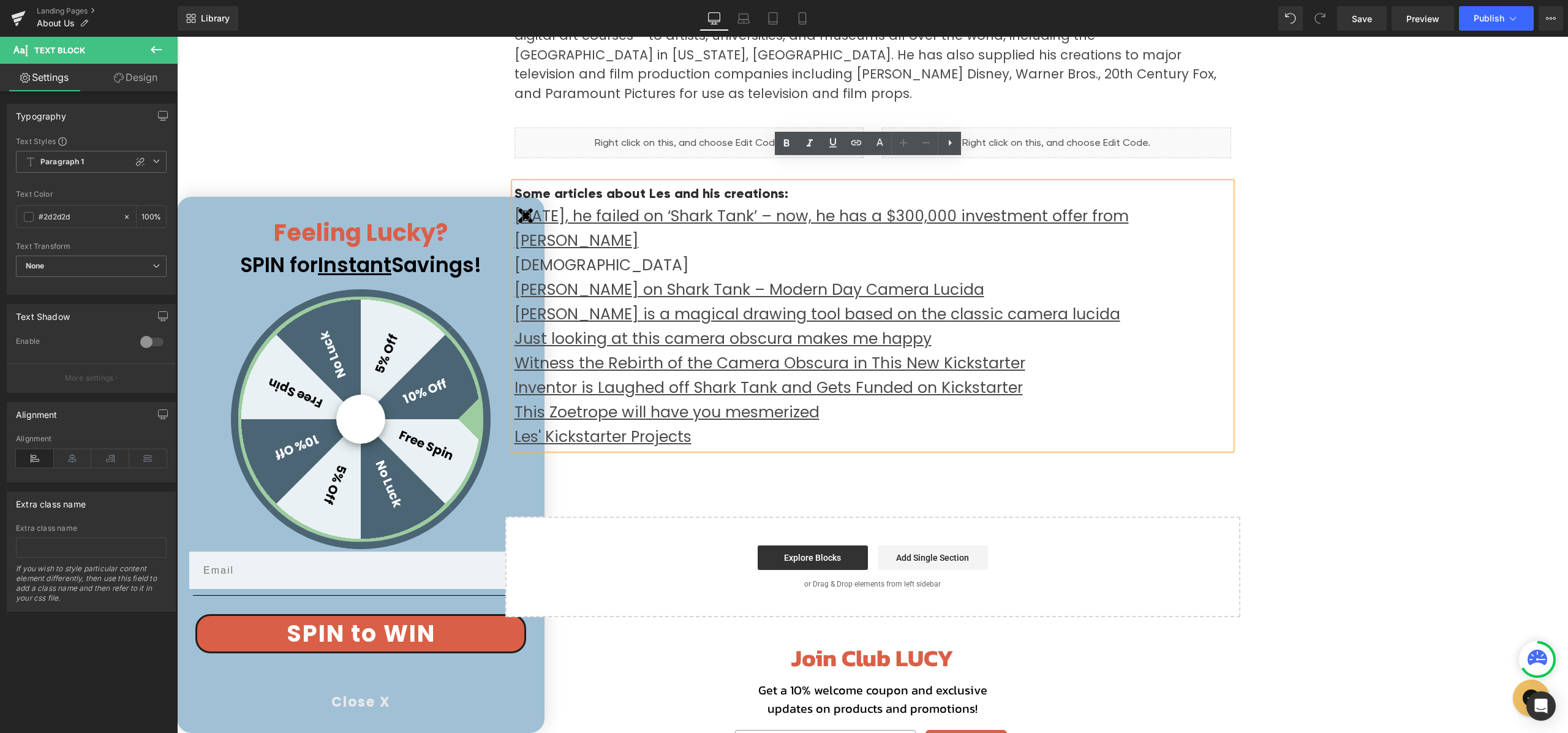
click at [611, 253] on p "GIZMODO [PERSON_NAME] on Shark Tank – Modern Day Camera [PERSON_NAME] is a magi…" at bounding box center [873, 351] width 717 height 196
drag, startPoint x: 581, startPoint y: 241, endPoint x: 515, endPoint y: 243, distance: 66.0
click at [515, 254] on link "[DEMOGRAPHIC_DATA]" at bounding box center [601, 265] width 175 height 22
click at [834, 142] on icon at bounding box center [833, 142] width 15 height 15
click at [1028, 253] on p "GIZMODO [PERSON_NAME] on Shark Tank – Modern Day Camera [PERSON_NAME] is a magi…" at bounding box center [873, 351] width 717 height 196
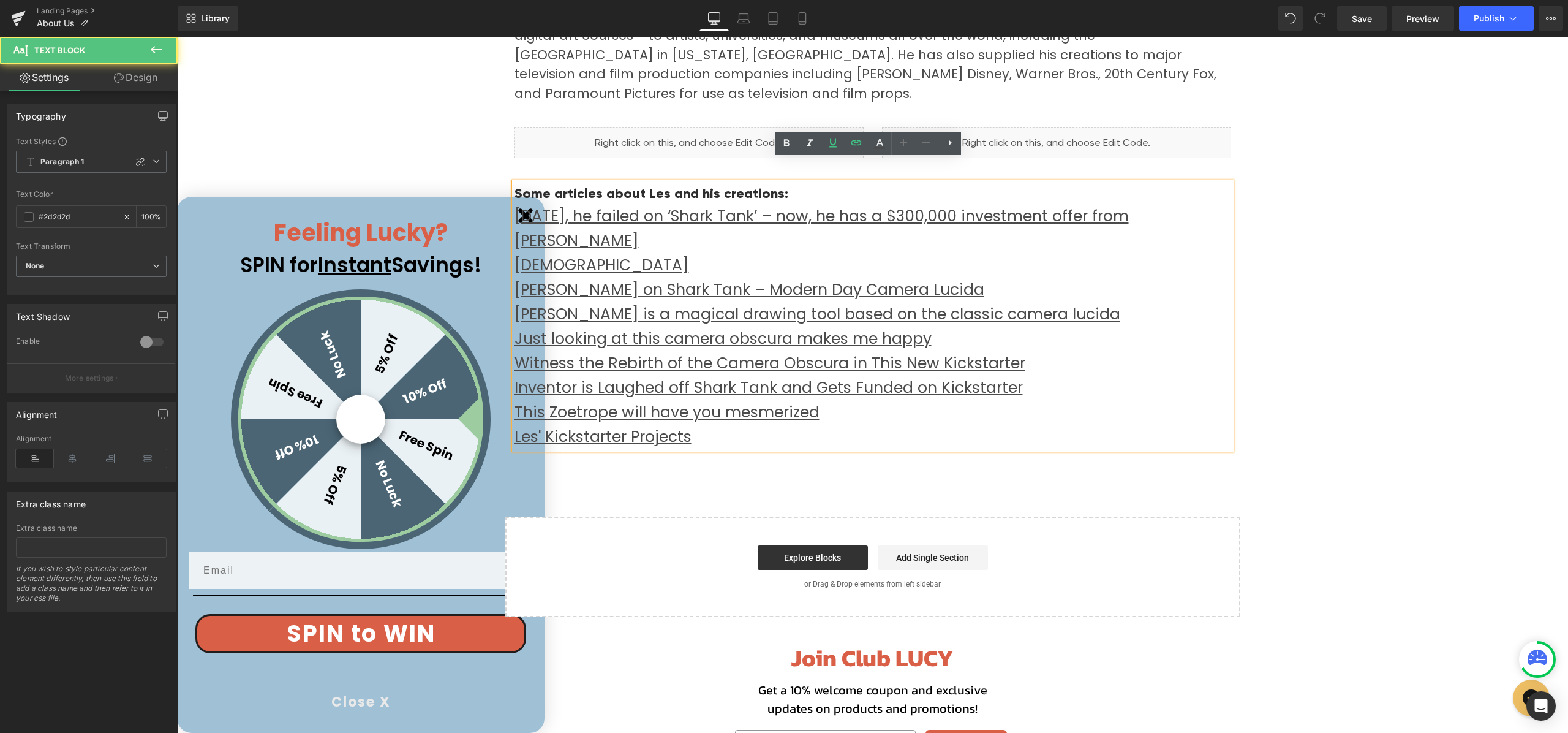
click at [845, 390] on p "GIZMODO [PERSON_NAME] on Shark Tank – Modern Day Camera [PERSON_NAME] is a magi…" at bounding box center [873, 351] width 717 height 196
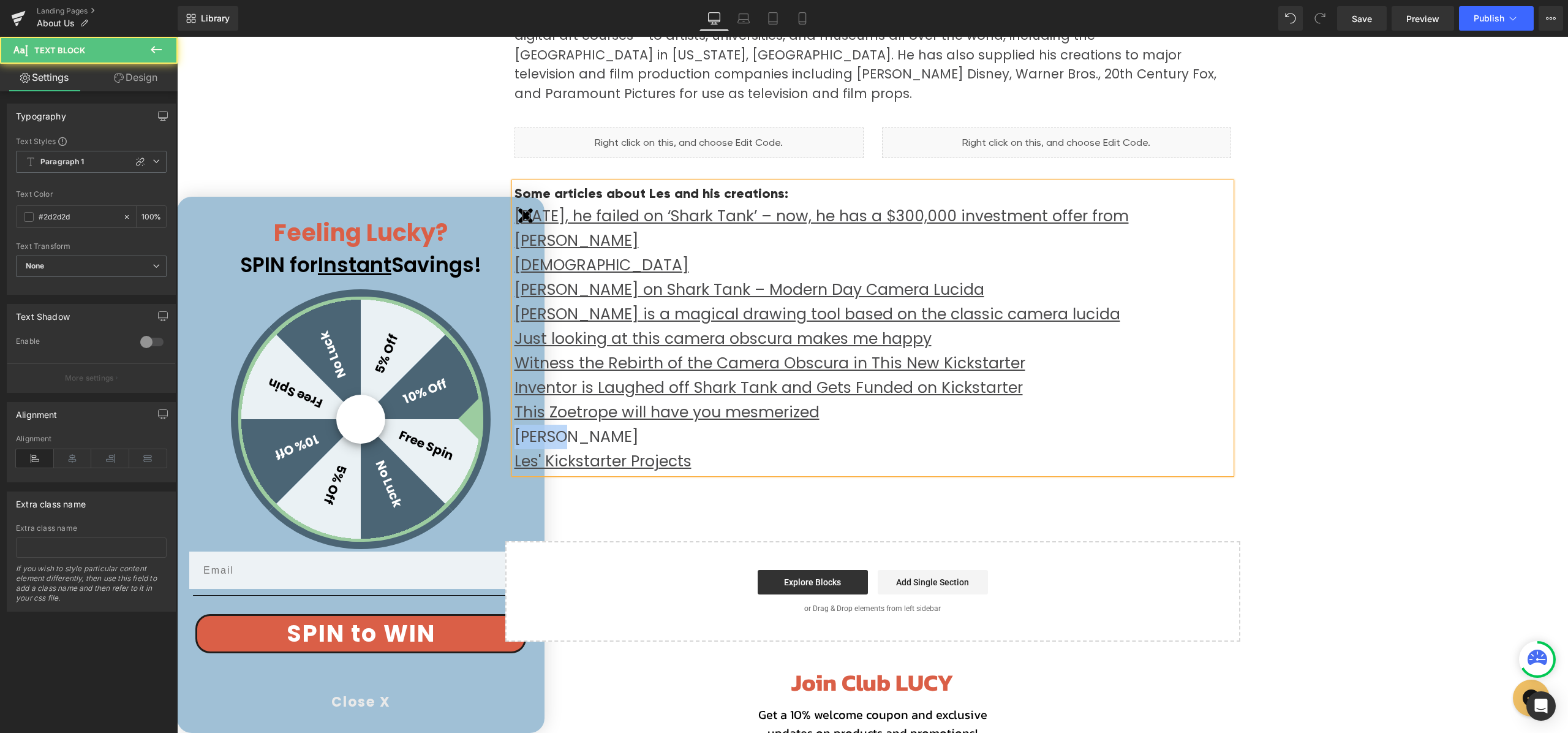
drag, startPoint x: 565, startPoint y: 410, endPoint x: 511, endPoint y: 410, distance: 54.0
click at [514, 424] on p "[PERSON_NAME]' Kickstarter Projects" at bounding box center [873, 448] width 717 height 49
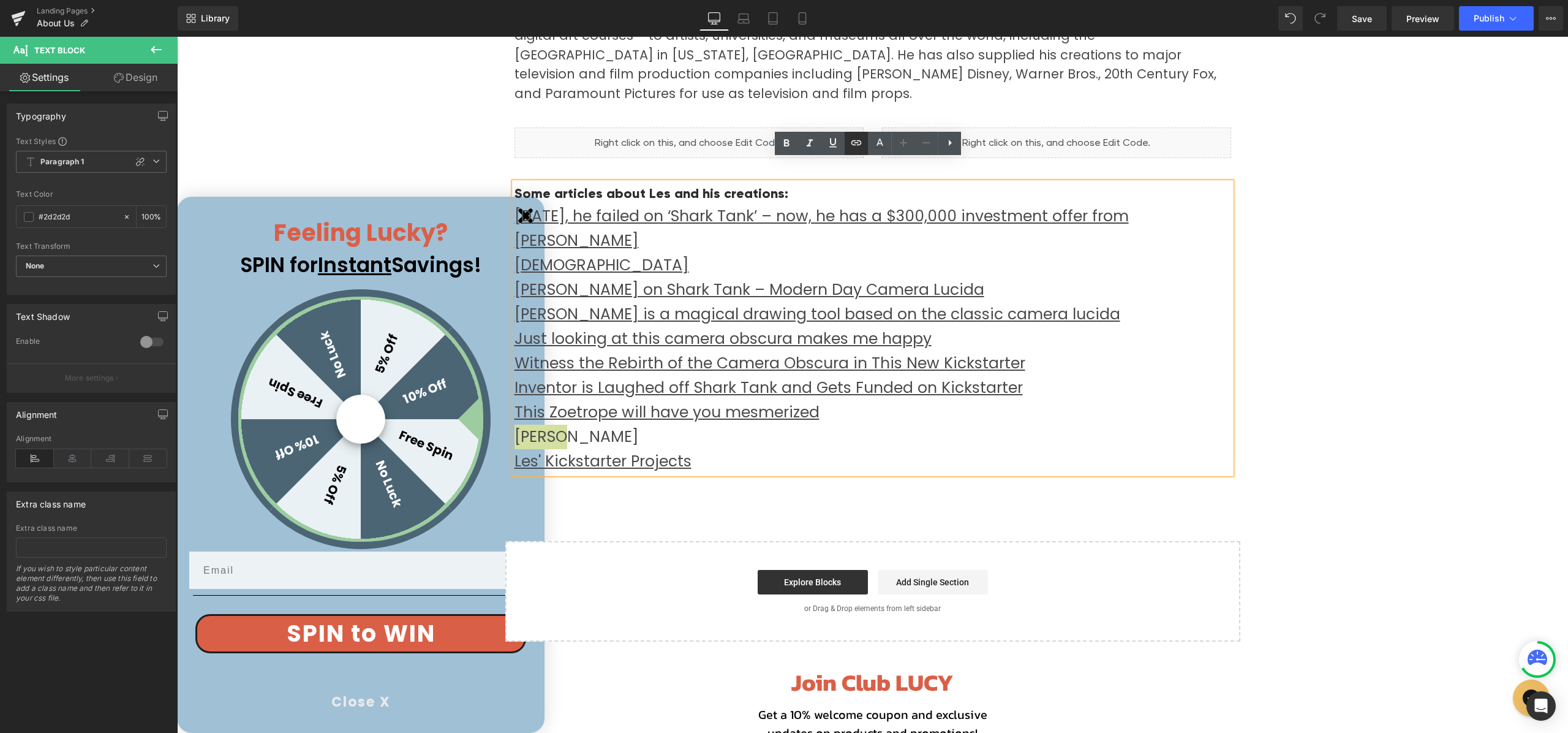
click at [855, 143] on icon at bounding box center [857, 143] width 10 height 5
click at [611, 445] on input "text" at bounding box center [599, 445] width 189 height 30
paste input "[URL][DOMAIN_NAME][PERSON_NAME]"
type input "[URL][DOMAIN_NAME][PERSON_NAME]"
drag, startPoint x: 775, startPoint y: 481, endPoint x: 693, endPoint y: 483, distance: 82.0
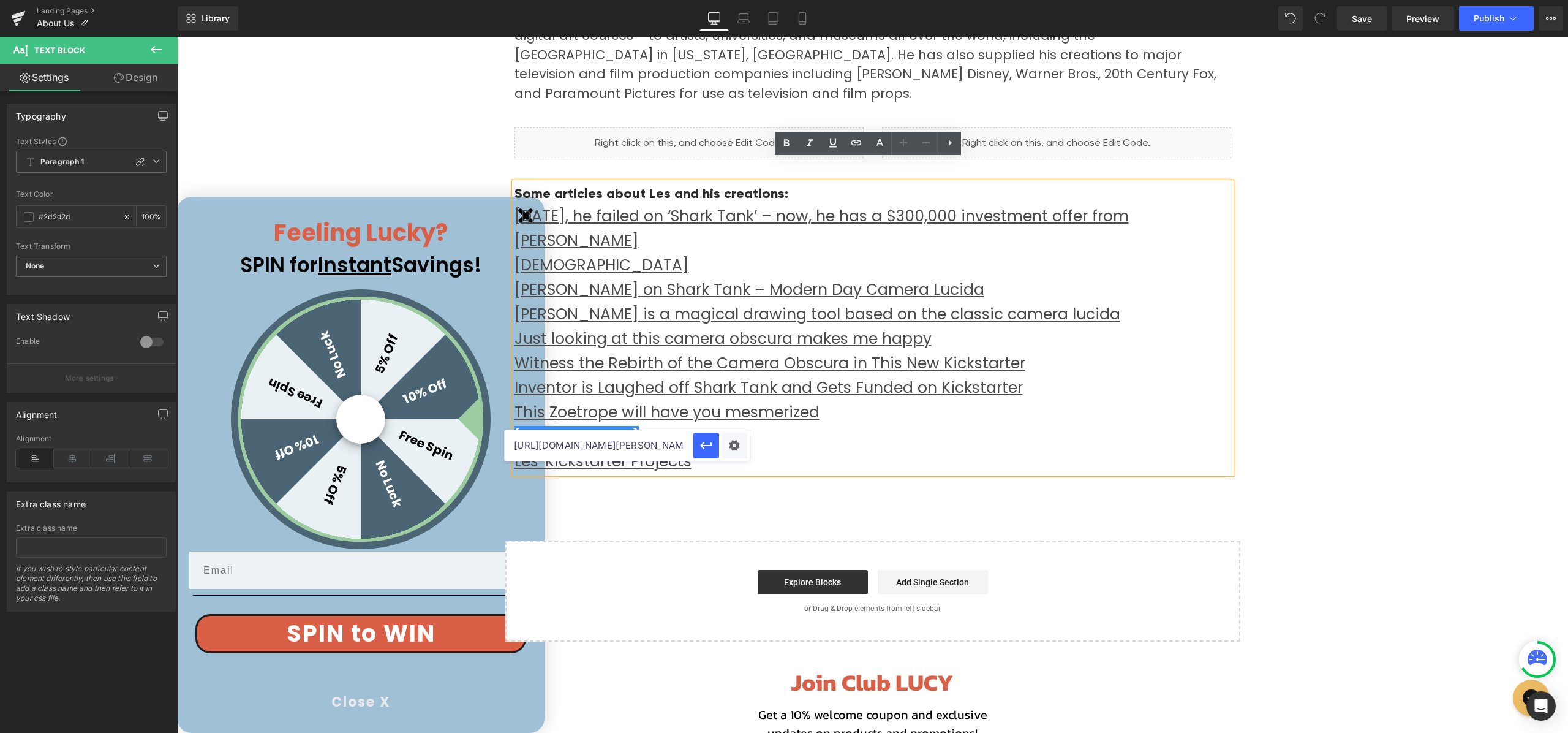
click at [568, 446] on input "[URL][DOMAIN_NAME][PERSON_NAME]" at bounding box center [599, 445] width 189 height 30
click at [733, 0] on div "Text Color Highlight Color #333333 Edit or remove link: Edit - Unlink - Cancel …" at bounding box center [784, 0] width 1568 height 0
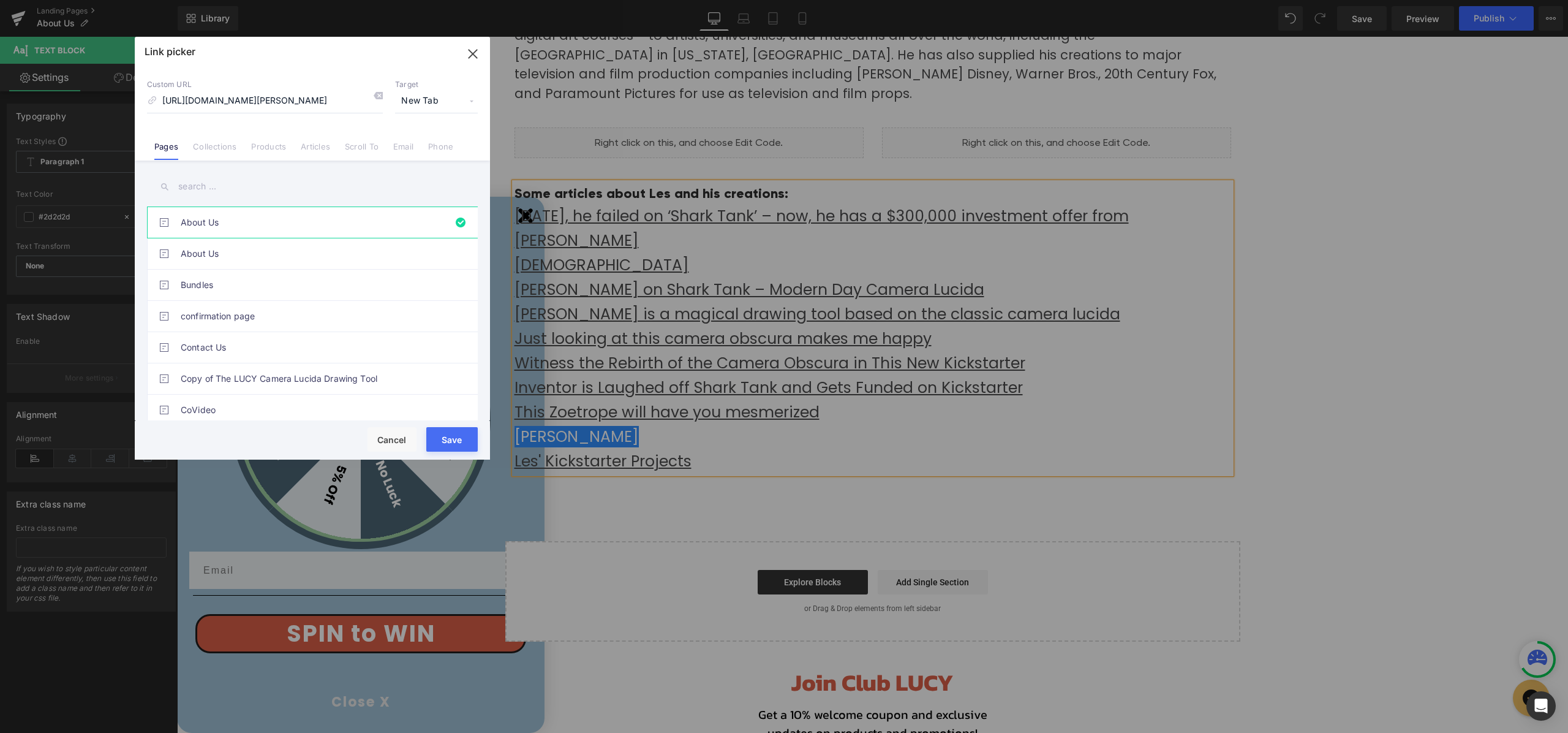
click at [455, 436] on button "Save" at bounding box center [452, 439] width 51 height 25
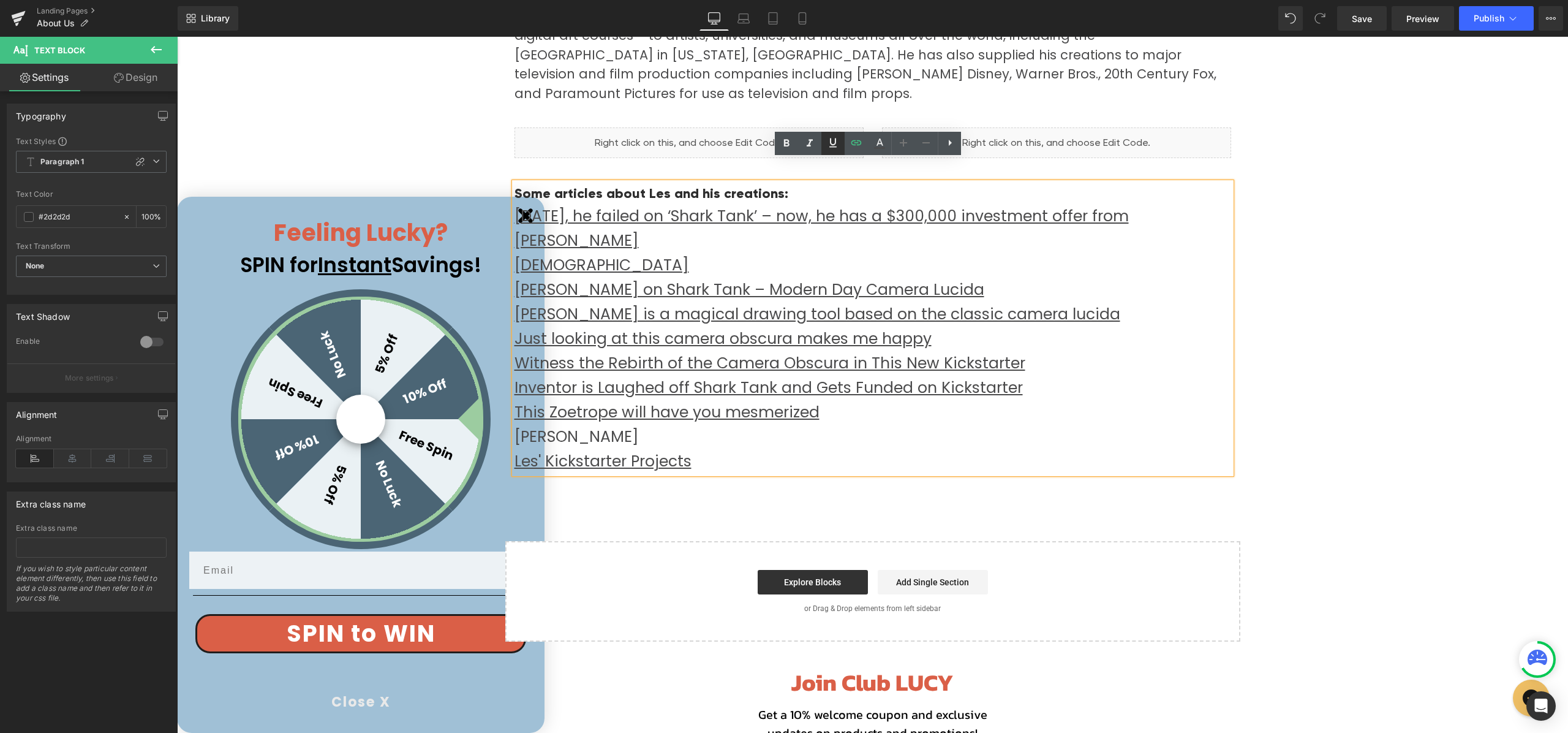
click at [831, 145] on icon at bounding box center [833, 142] width 15 height 15
click at [1355, 19] on span "Save" at bounding box center [1362, 18] width 20 height 13
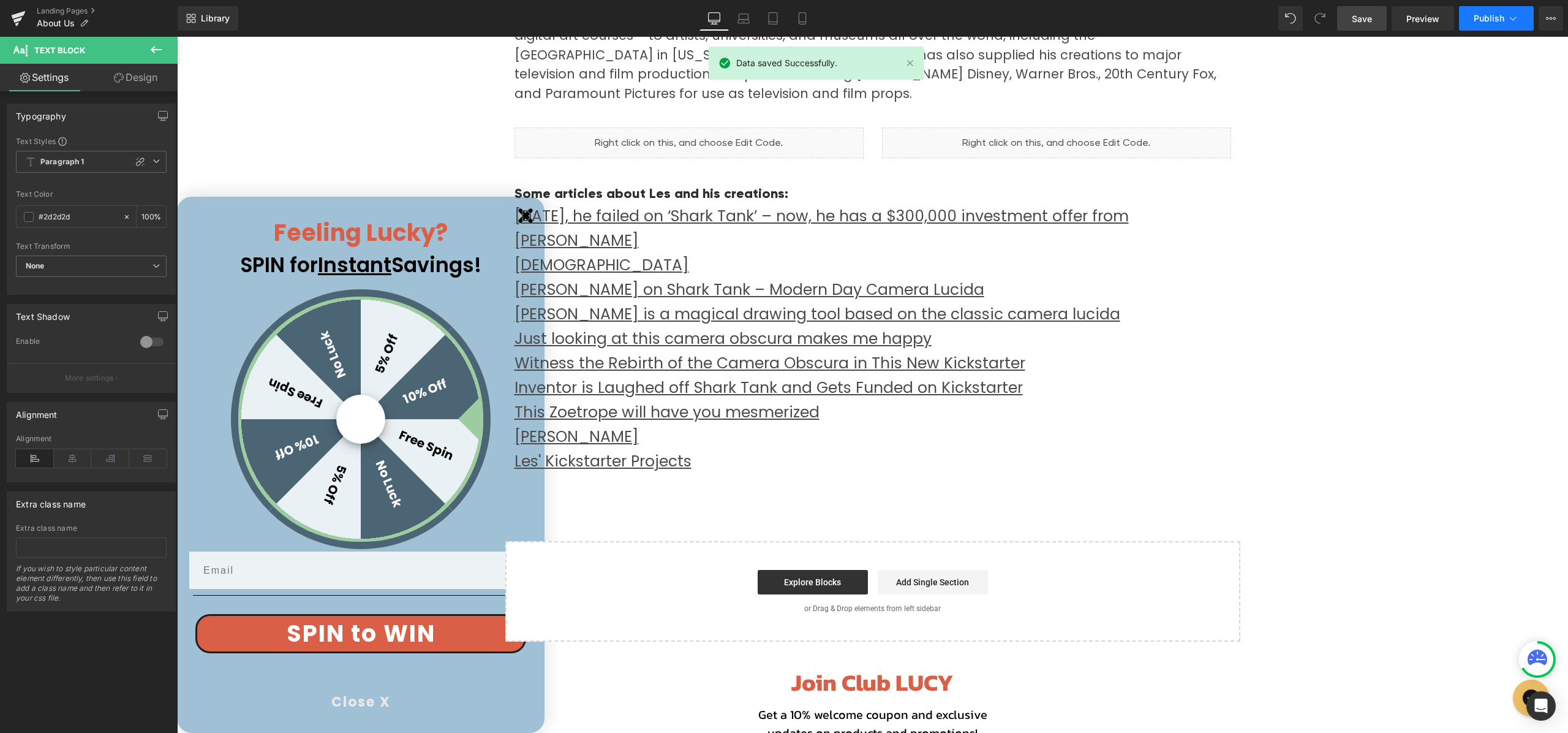
click at [1487, 21] on span "Publish" at bounding box center [1489, 18] width 30 height 10
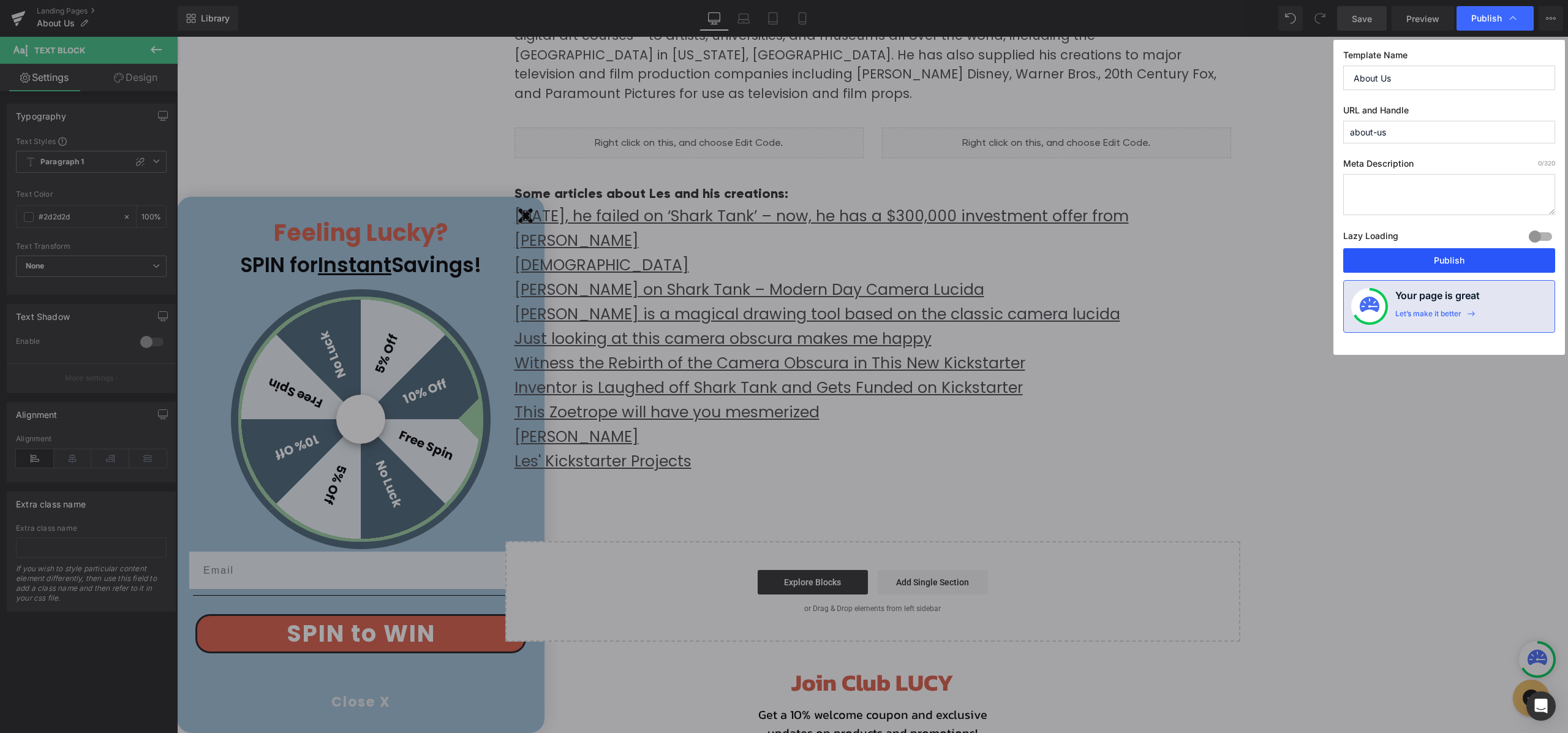
click at [1400, 267] on button "Publish" at bounding box center [1449, 260] width 212 height 25
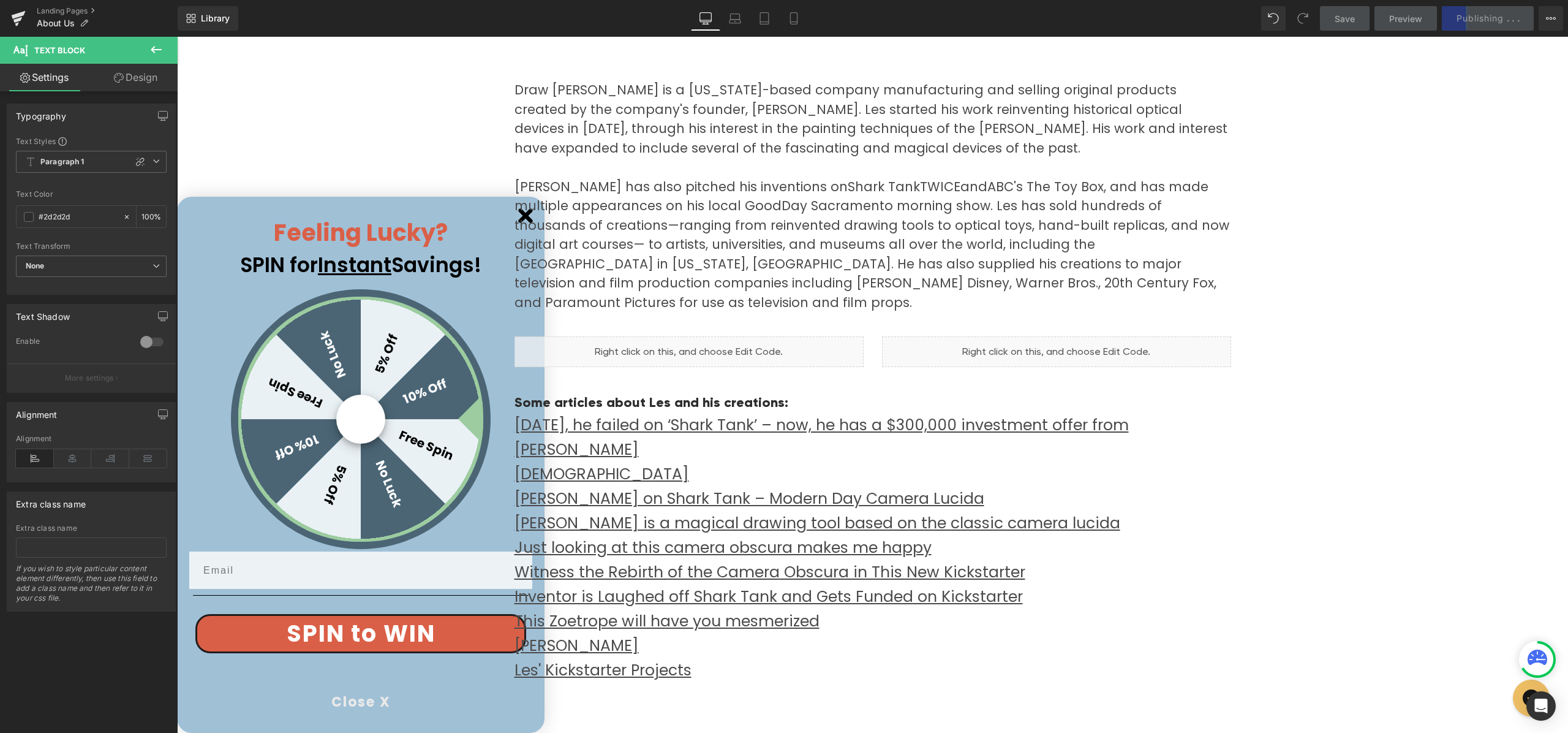
scroll to position [347, 0]
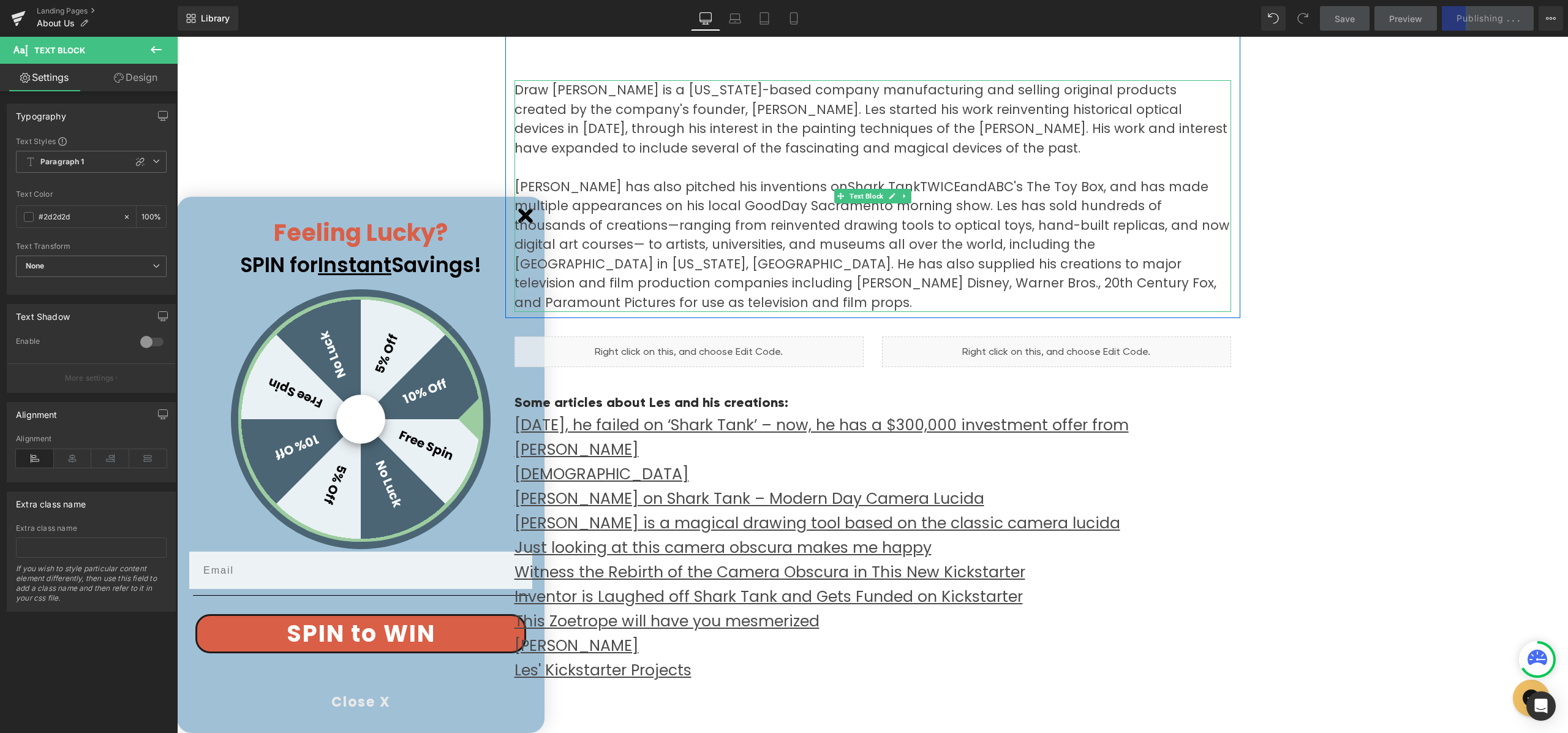
click at [897, 158] on p at bounding box center [873, 167] width 717 height 20
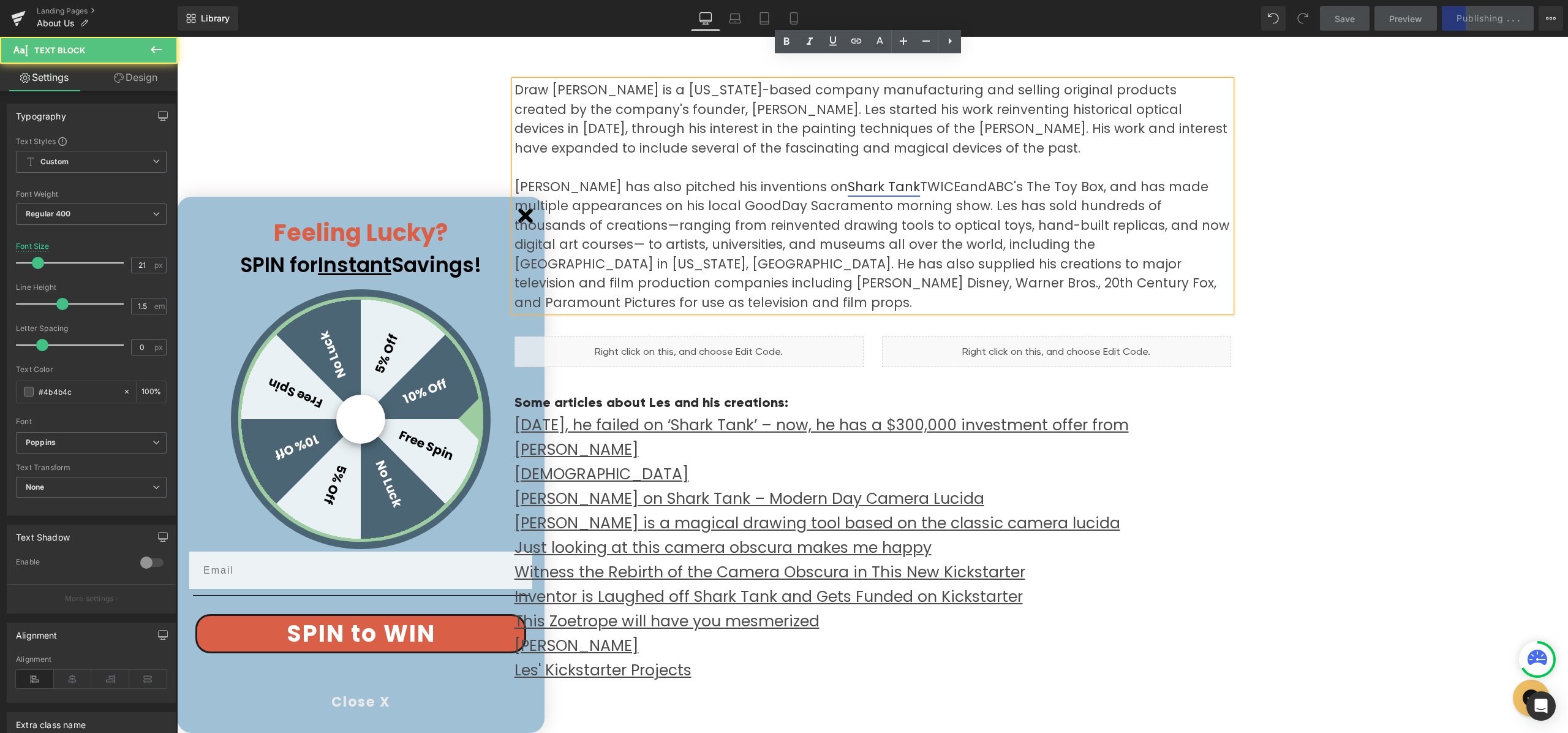
click at [848, 178] on link "Shark Tank" at bounding box center [884, 187] width 72 height 18
click at [920, 178] on link "TWICE" at bounding box center [941, 187] width 41 height 18
click at [822, 158] on p at bounding box center [873, 167] width 717 height 20
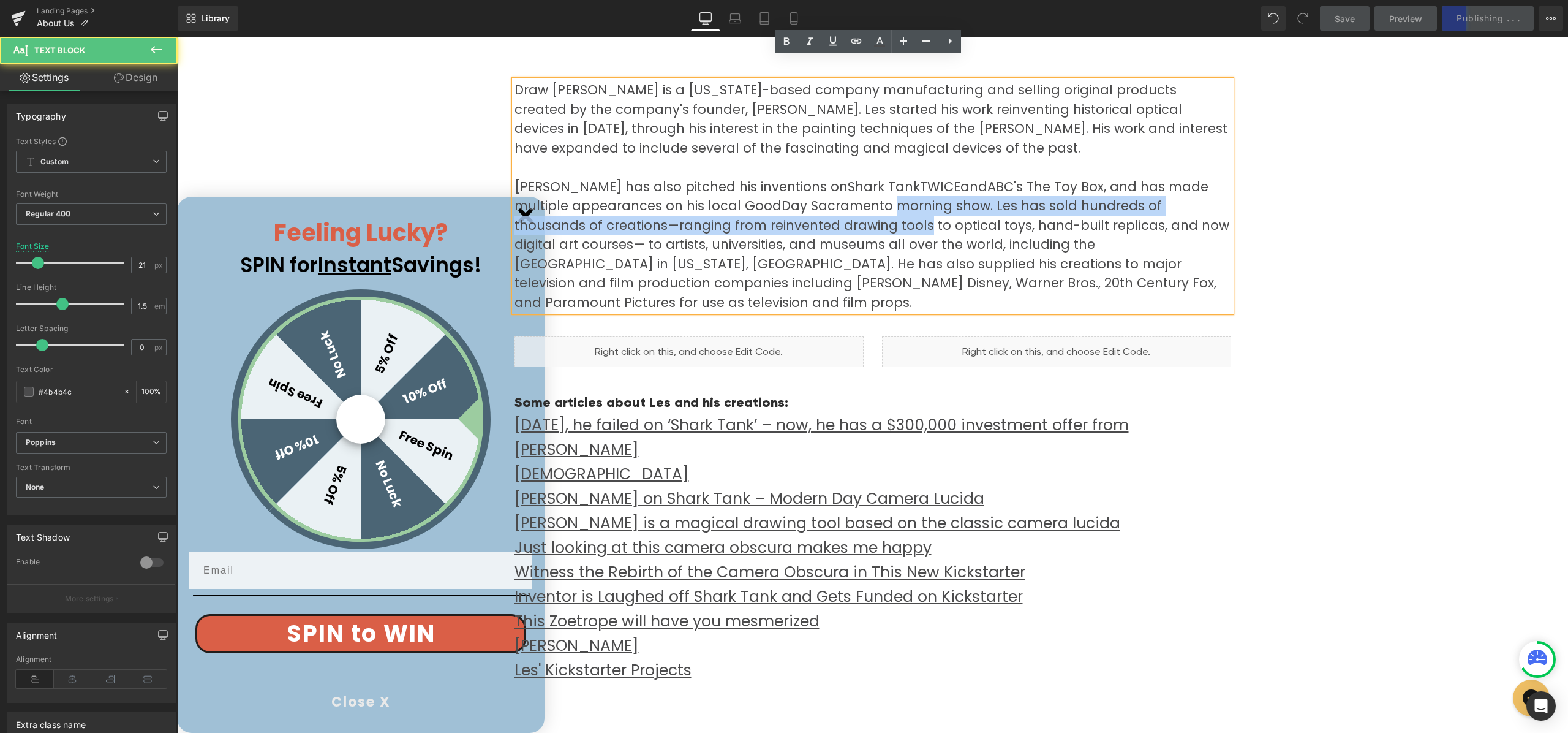
drag, startPoint x: 826, startPoint y: 198, endPoint x: 825, endPoint y: 186, distance: 12.0
click at [824, 184] on p "[PERSON_NAME] has also pitched his inventions on Shark Tank TWICE and ABC's The…" at bounding box center [873, 245] width 717 height 135
click at [828, 192] on p "[PERSON_NAME] has also pitched his inventions on Shark Tank TWICE and ABC's The…" at bounding box center [873, 245] width 717 height 135
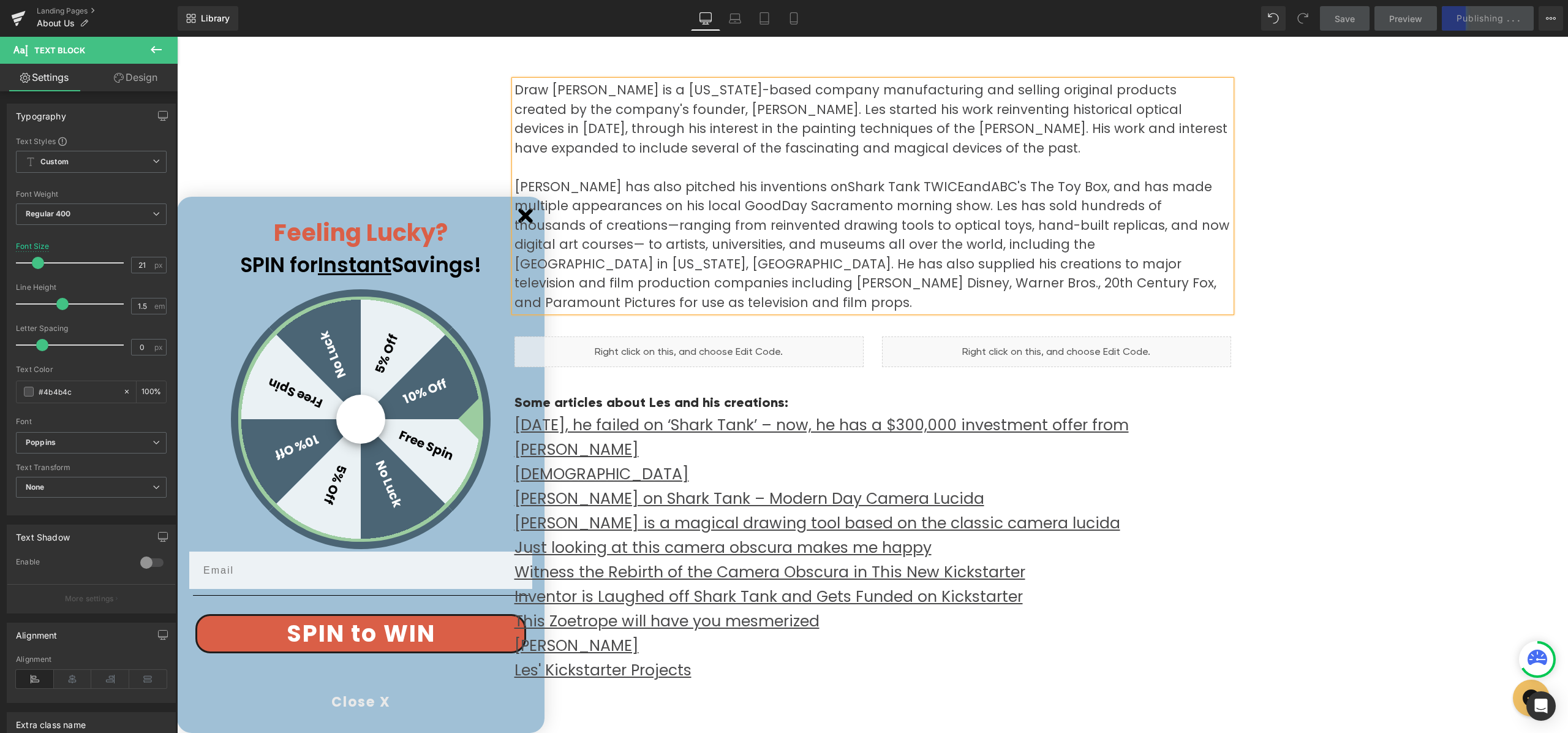
click at [1198, 258] on p "[PERSON_NAME] has also pitched his inventions on Shark Tank TWICE and ABC's The…" at bounding box center [873, 245] width 717 height 135
click at [641, 283] on p "[PERSON_NAME] has also pitched his inventions on Shark Tank TWICE and ABC's The…" at bounding box center [873, 245] width 717 height 135
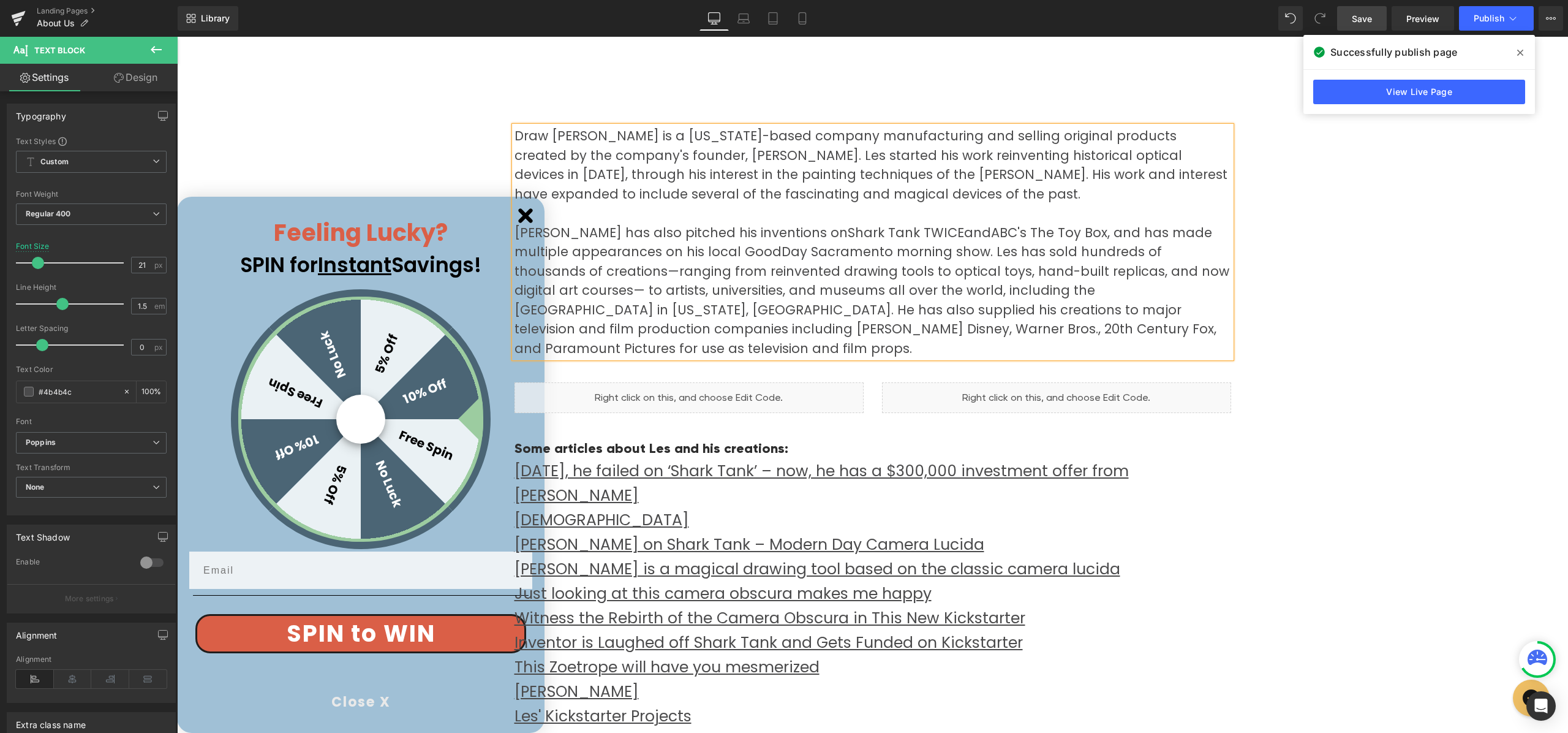
scroll to position [300, 0]
click at [1364, 18] on span "Save" at bounding box center [1362, 18] width 20 height 13
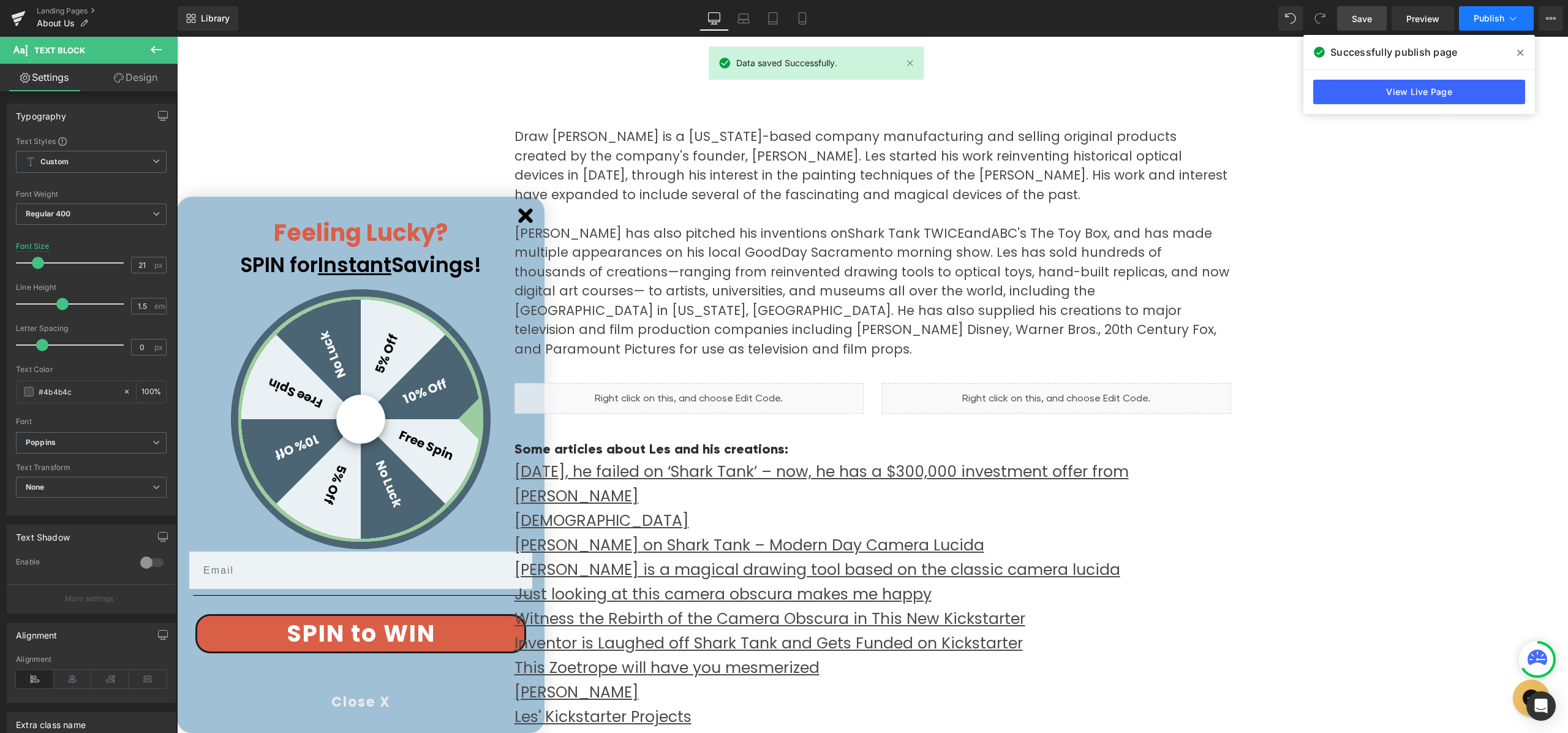
click at [1483, 20] on span "Publish" at bounding box center [1489, 18] width 30 height 10
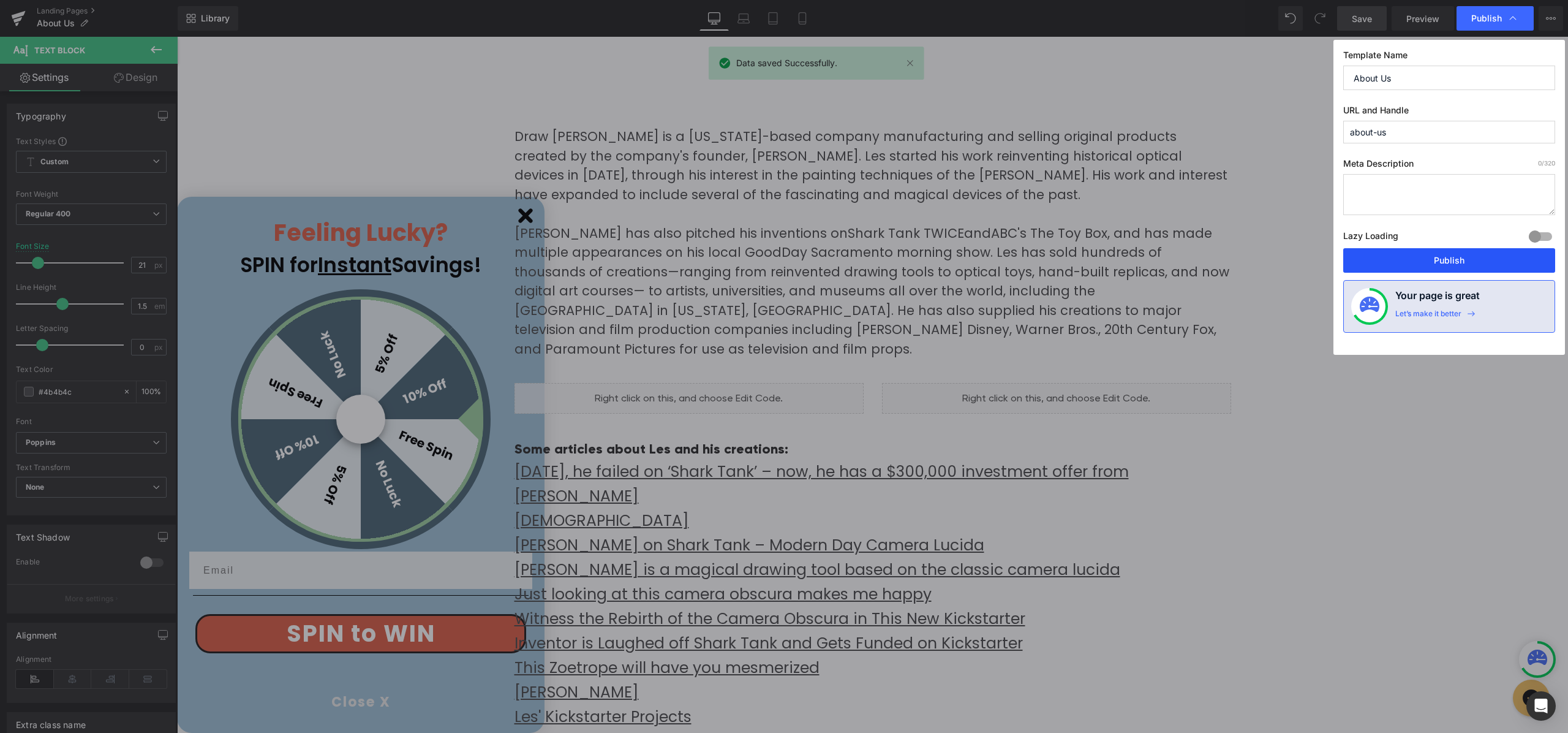
click at [1424, 257] on button "Publish" at bounding box center [1449, 260] width 212 height 25
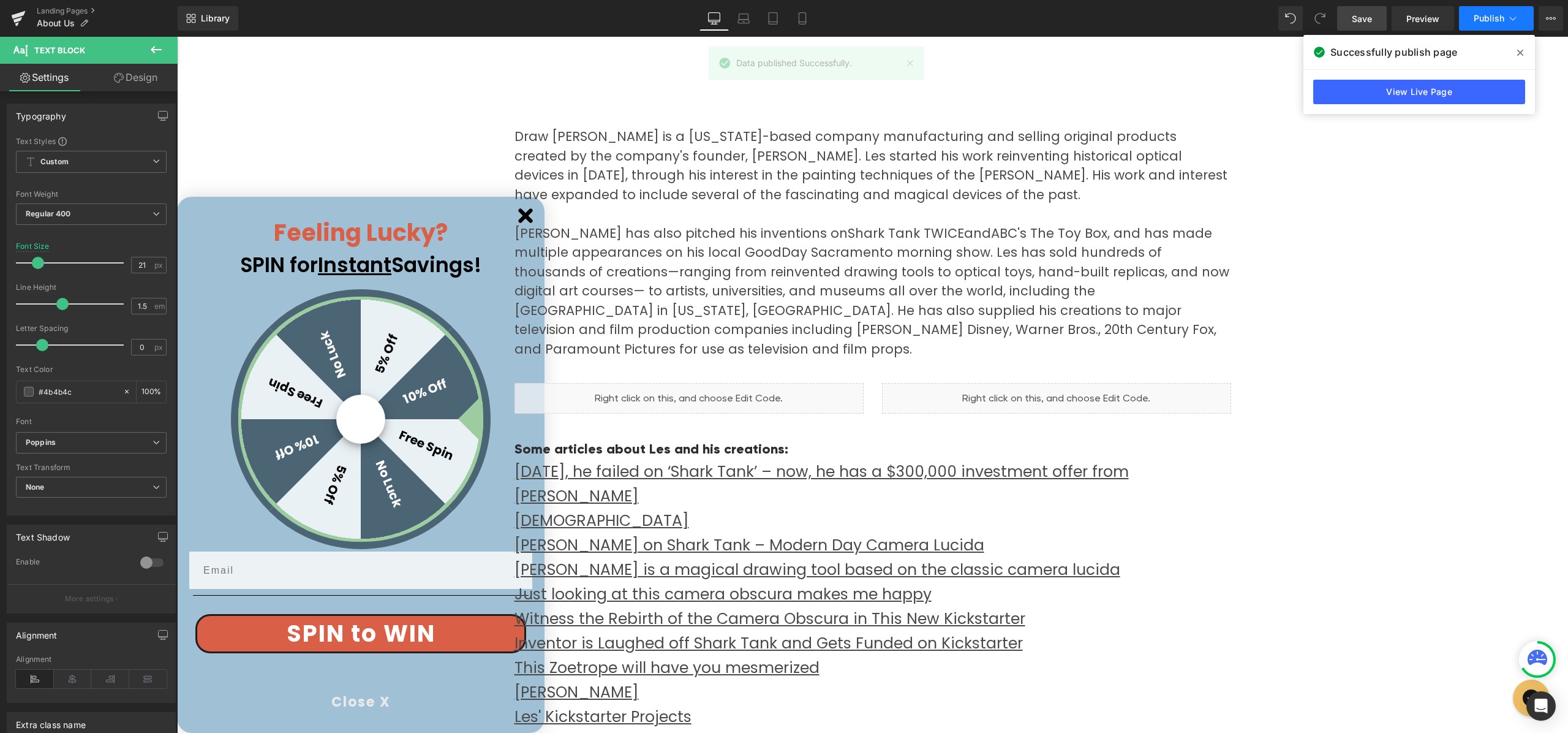
click at [1510, 21] on icon at bounding box center [1513, 18] width 12 height 12
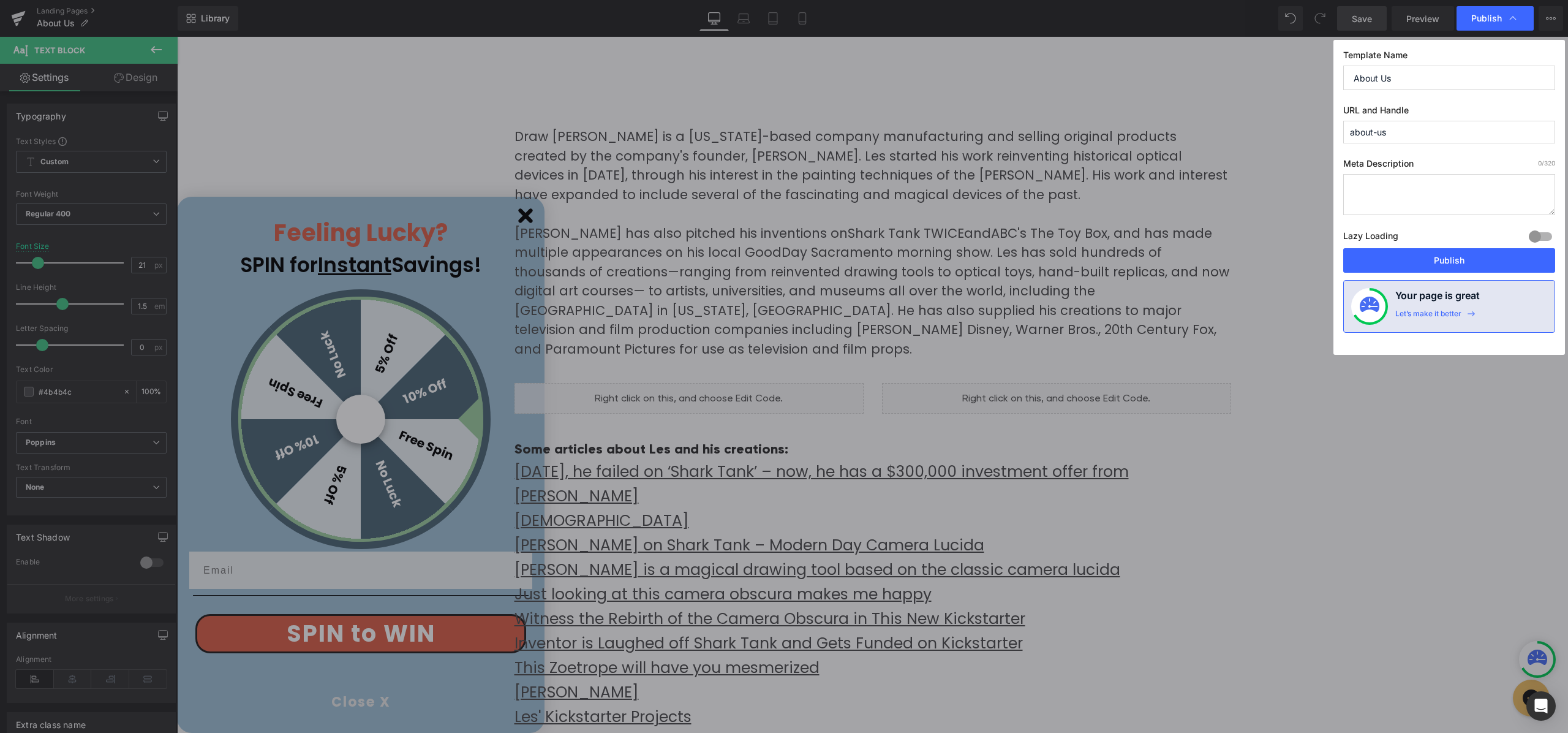
click at [1536, 235] on div at bounding box center [1541, 236] width 29 height 20
click at [1484, 21] on span "Publish" at bounding box center [1487, 18] width 30 height 11
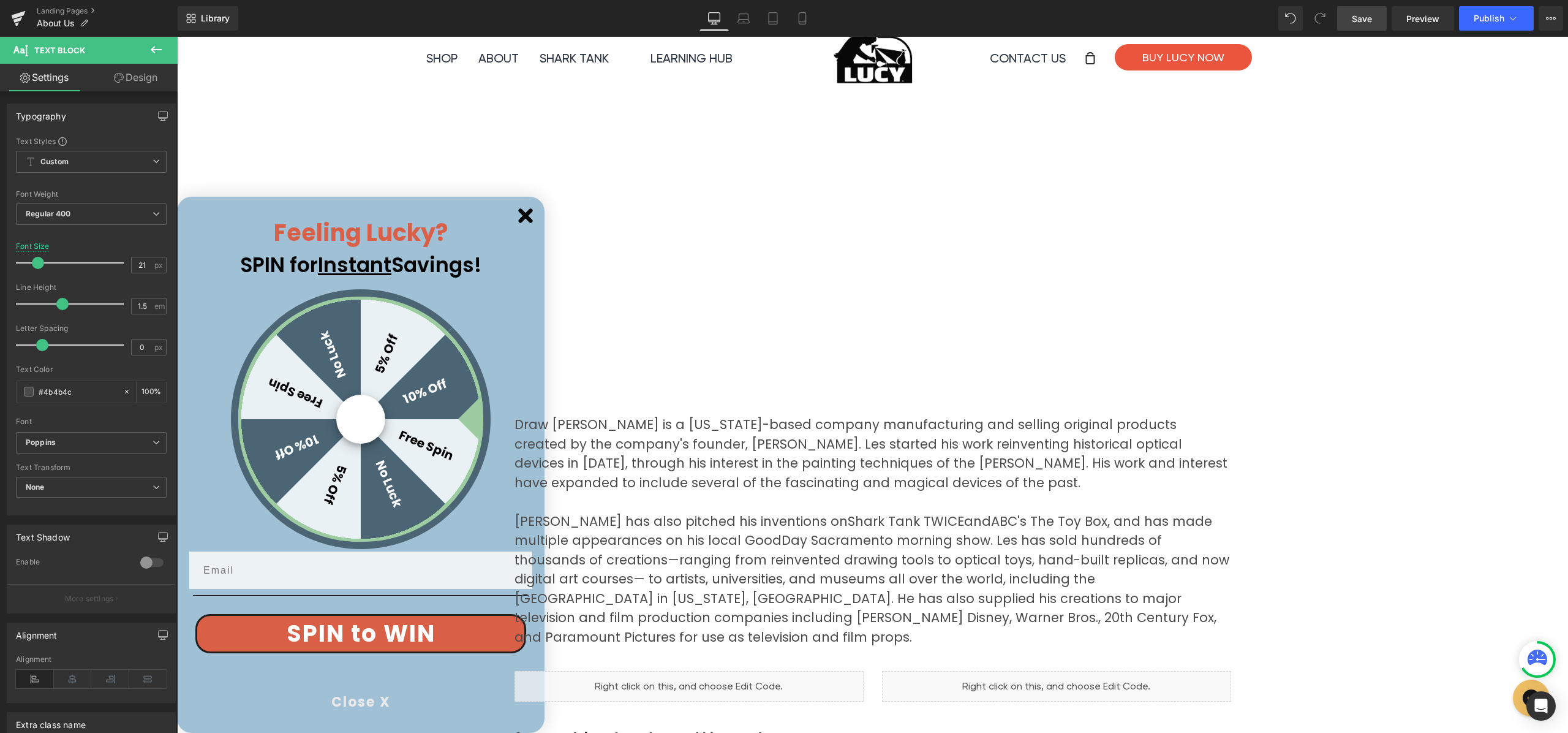
scroll to position [0, 0]
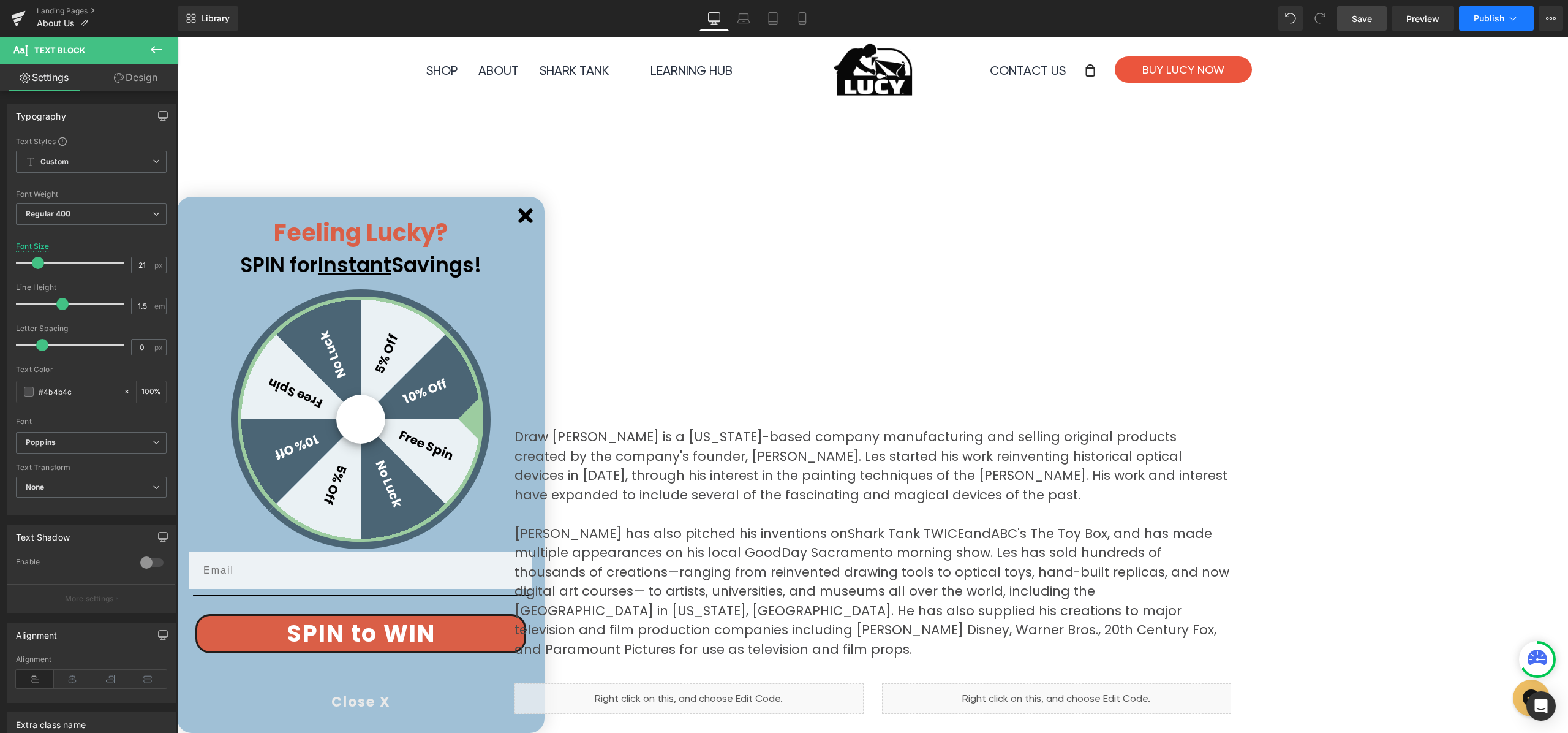
click at [1495, 22] on span "Publish" at bounding box center [1489, 18] width 30 height 10
